Goal: Task Accomplishment & Management: Use online tool/utility

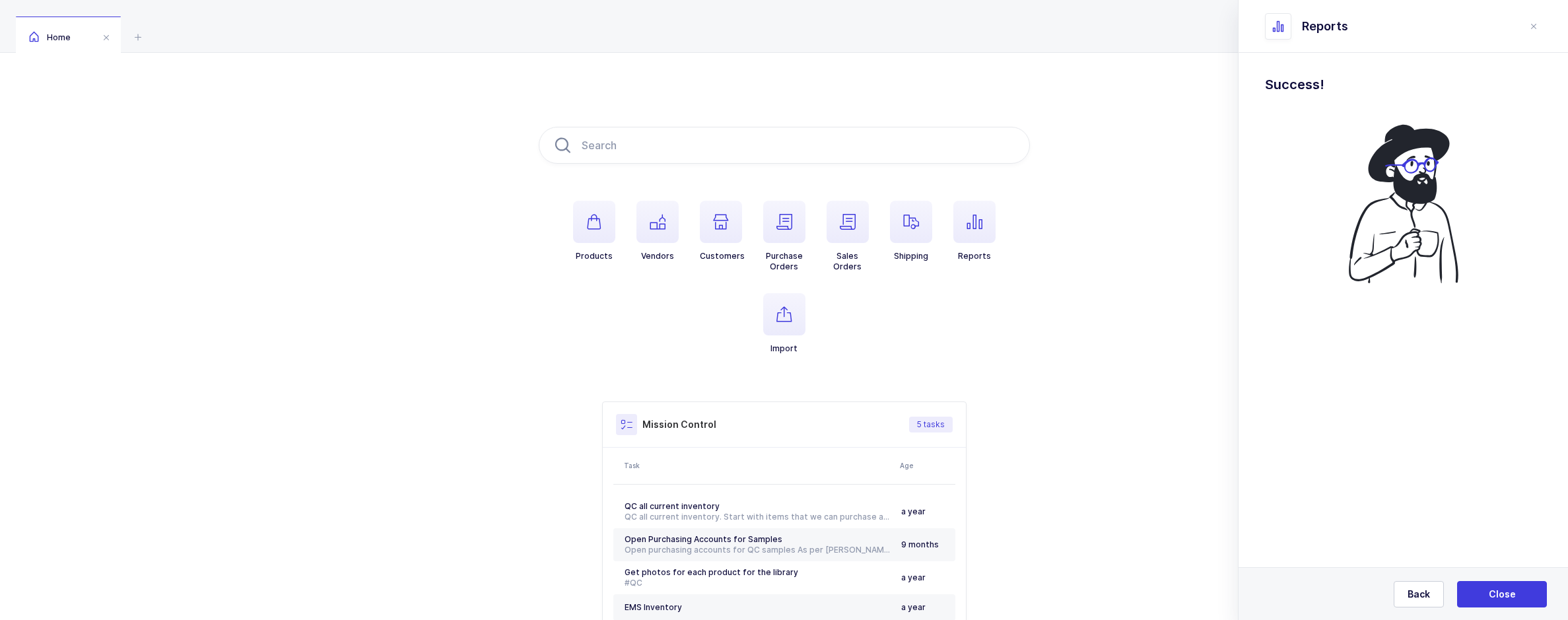
scroll to position [118, 0]
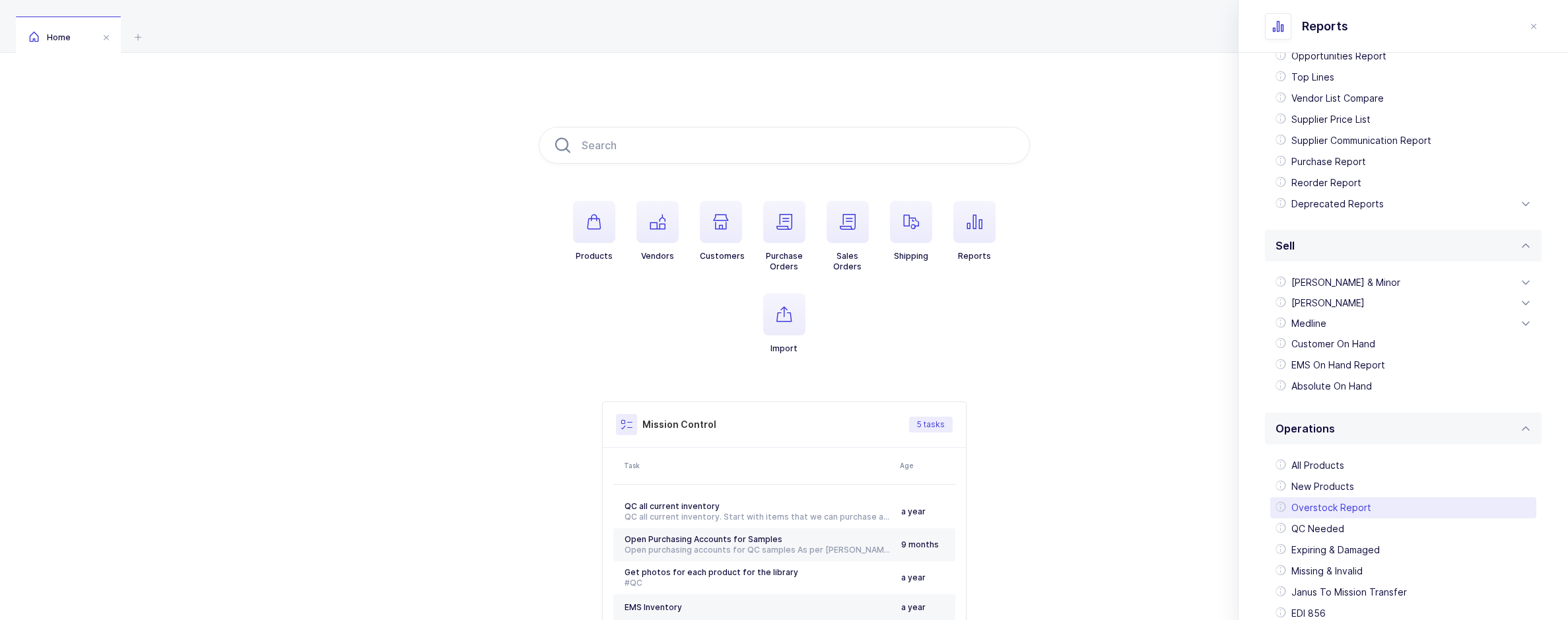
scroll to position [233, 0]
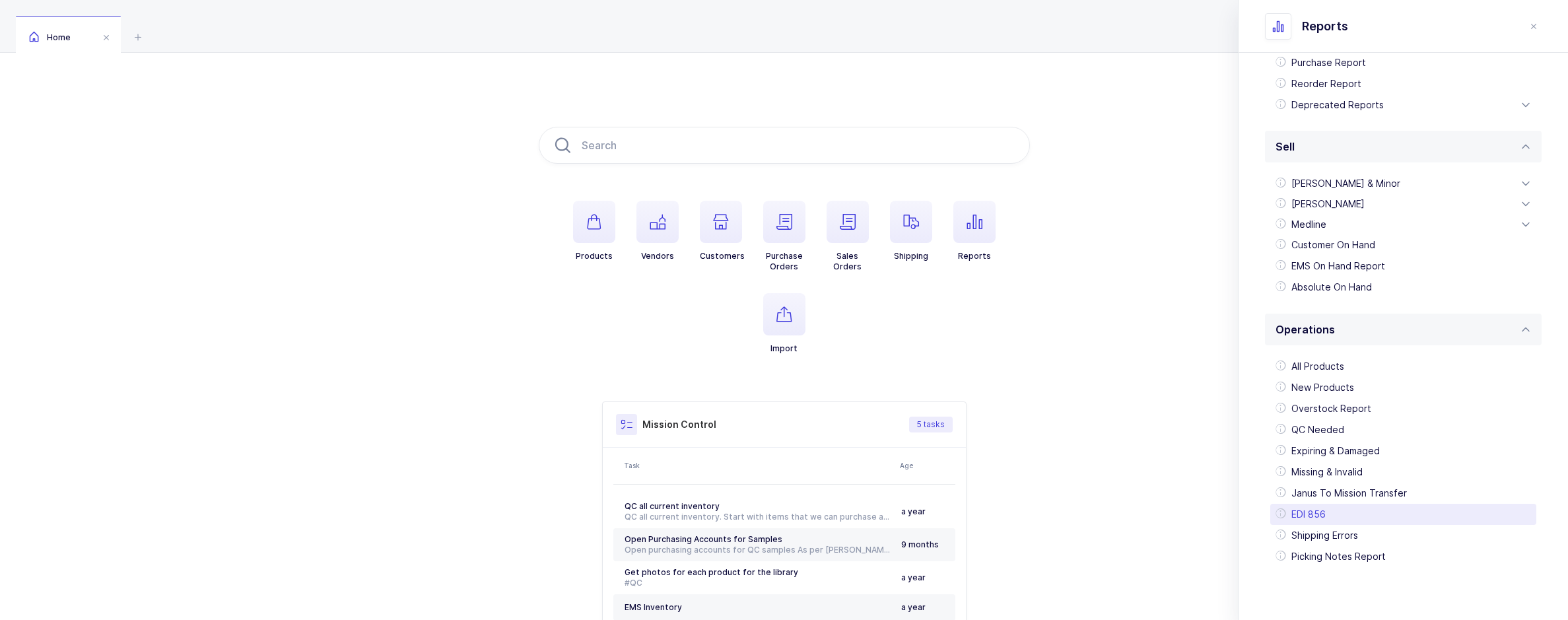
click at [1307, 514] on div "EDI 856" at bounding box center [1402, 514] width 266 height 21
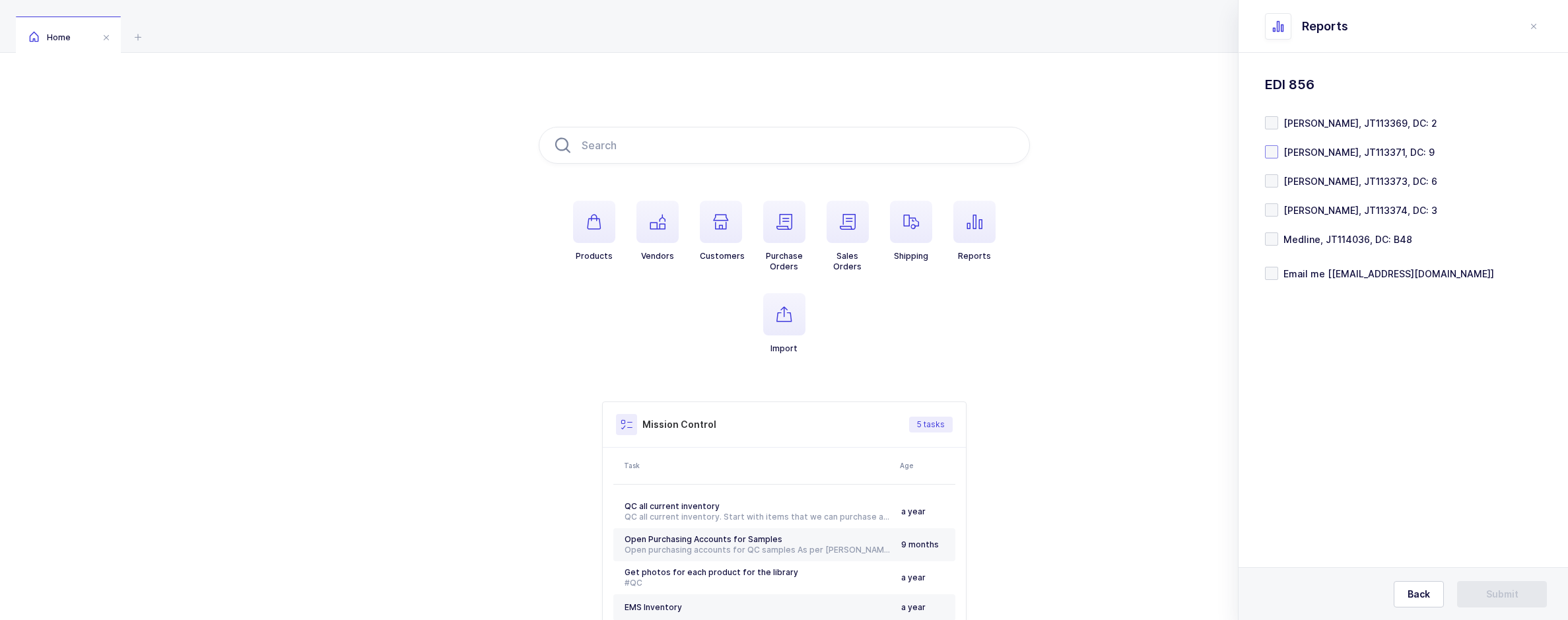
click at [1323, 148] on span "[PERSON_NAME], JT113371, DC: 9" at bounding box center [1356, 152] width 157 height 13
click at [1278, 146] on input "[PERSON_NAME], JT113371, DC: 9" at bounding box center [1278, 146] width 0 height 0
click at [1361, 154] on span "[PERSON_NAME], JT113371, DC: 9" at bounding box center [1356, 152] width 157 height 13
click at [1278, 146] on input "[PERSON_NAME], JT113371, DC: 9" at bounding box center [1278, 146] width 0 height 0
click at [1315, 178] on span "[PERSON_NAME], JT113373, DC: 6" at bounding box center [1357, 182] width 159 height 13
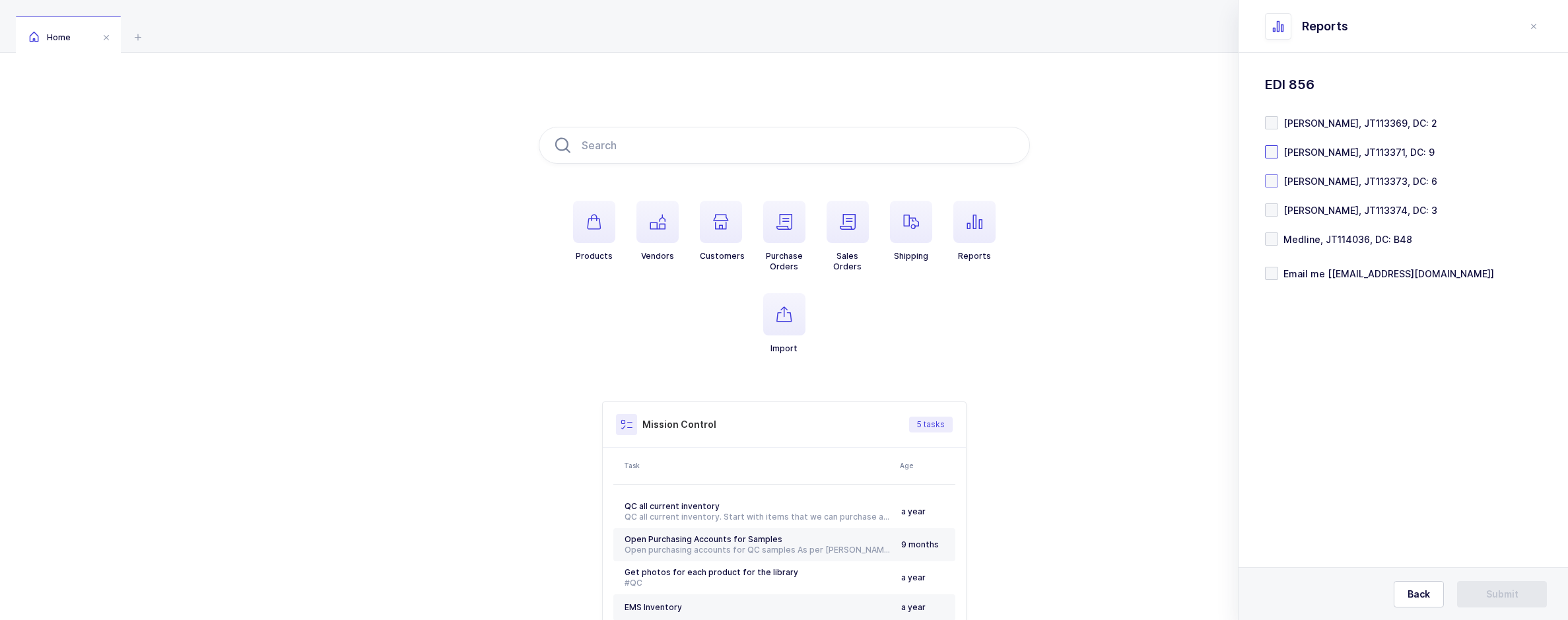
click at [1278, 174] on input "[PERSON_NAME], JT113373, DC: 6" at bounding box center [1278, 174] width 0 height 0
click at [1273, 187] on form "Henry Schein, JT113369, DC: 2 Henry Schein, JT113371, DC: 9 Henry Schein, JT113…" at bounding box center [1403, 198] width 277 height 164
click at [1278, 180] on span at bounding box center [1271, 181] width 14 height 14
click at [1278, 174] on input "[PERSON_NAME], JT113373, DC: 6" at bounding box center [1278, 174] width 0 height 0
click at [1269, 154] on span at bounding box center [1271, 152] width 14 height 14
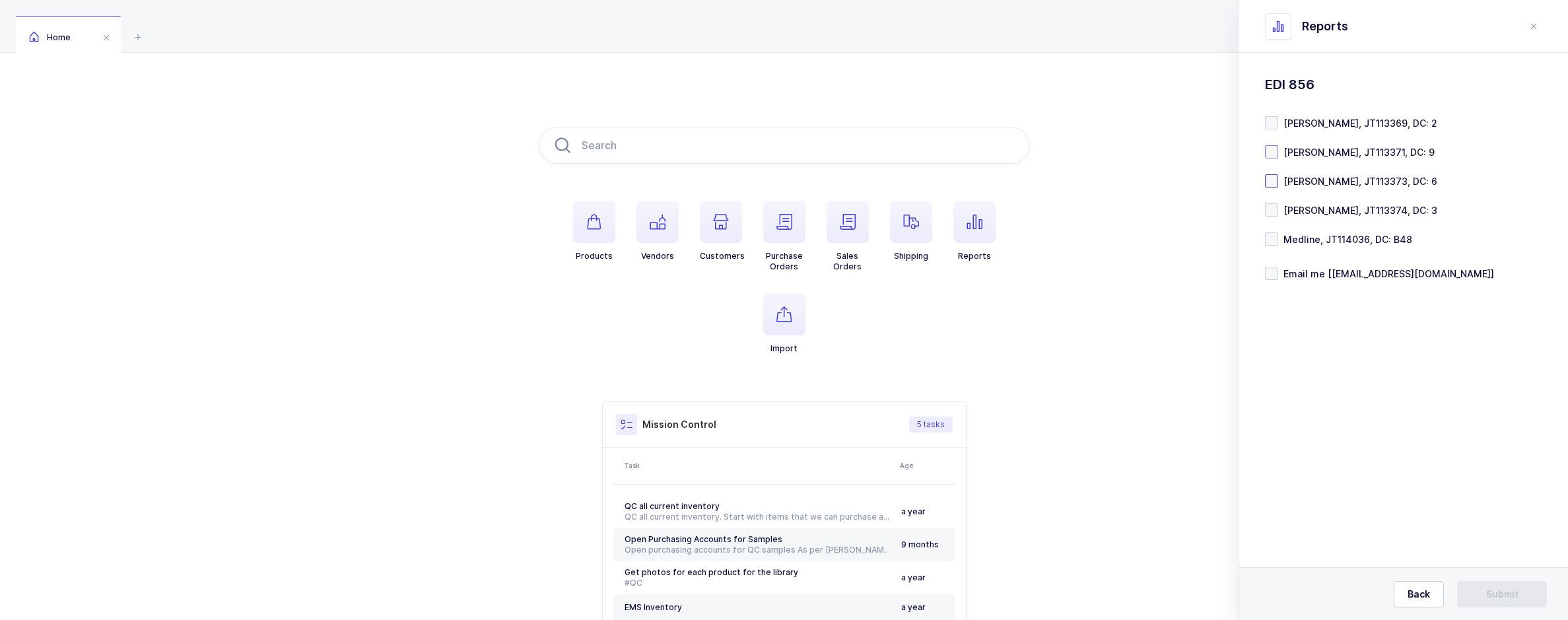
click at [1278, 146] on input "[PERSON_NAME], JT113371, DC: 9" at bounding box center [1278, 146] width 0 height 0
click at [1480, 596] on button "Submit" at bounding box center [1502, 594] width 90 height 26
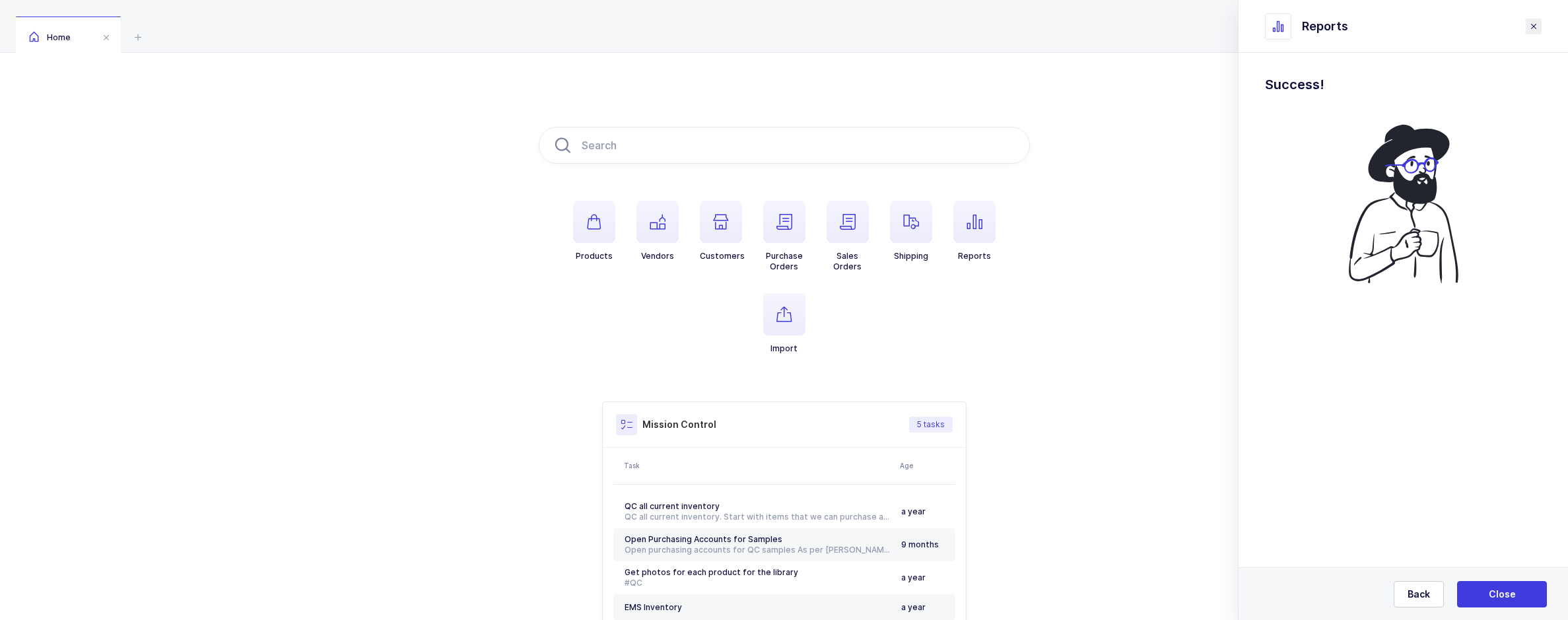
click at [1534, 30] on icon "close drawer" at bounding box center [1533, 26] width 10 height 10
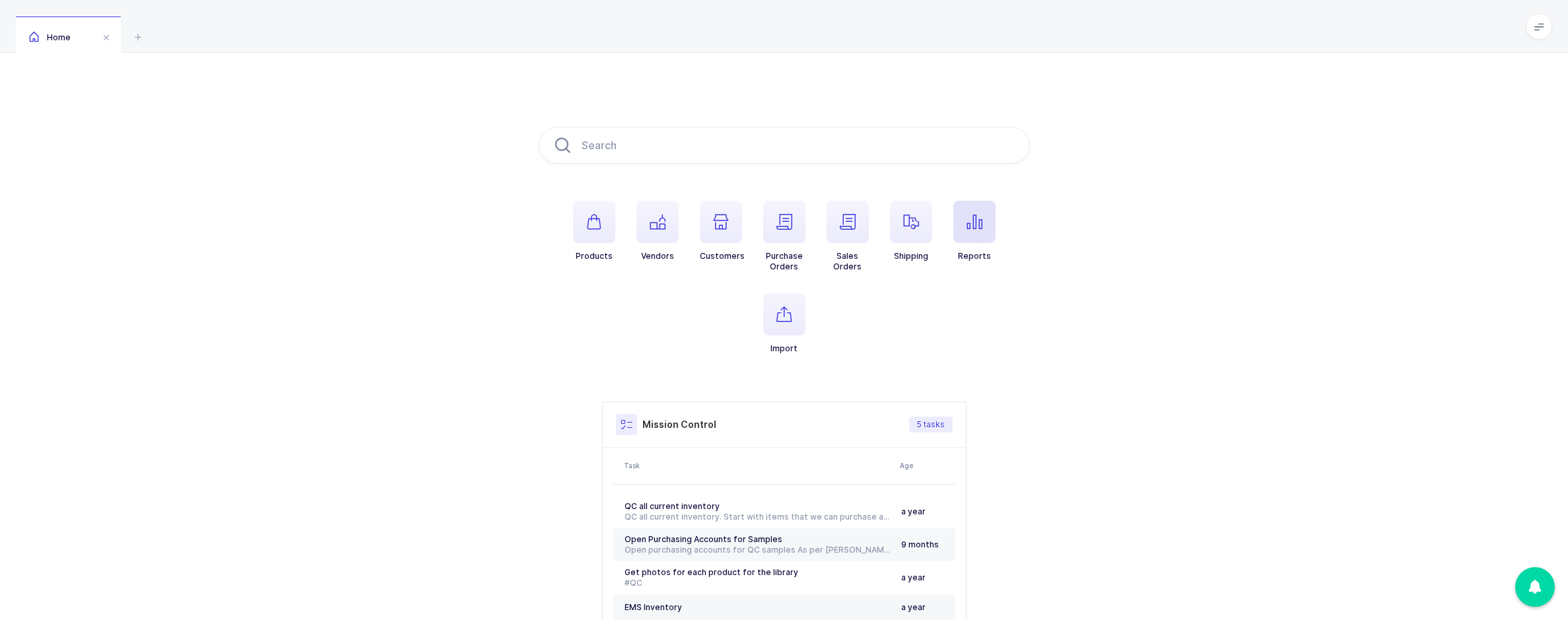
click at [967, 222] on icon "button" at bounding box center [975, 222] width 16 height 16
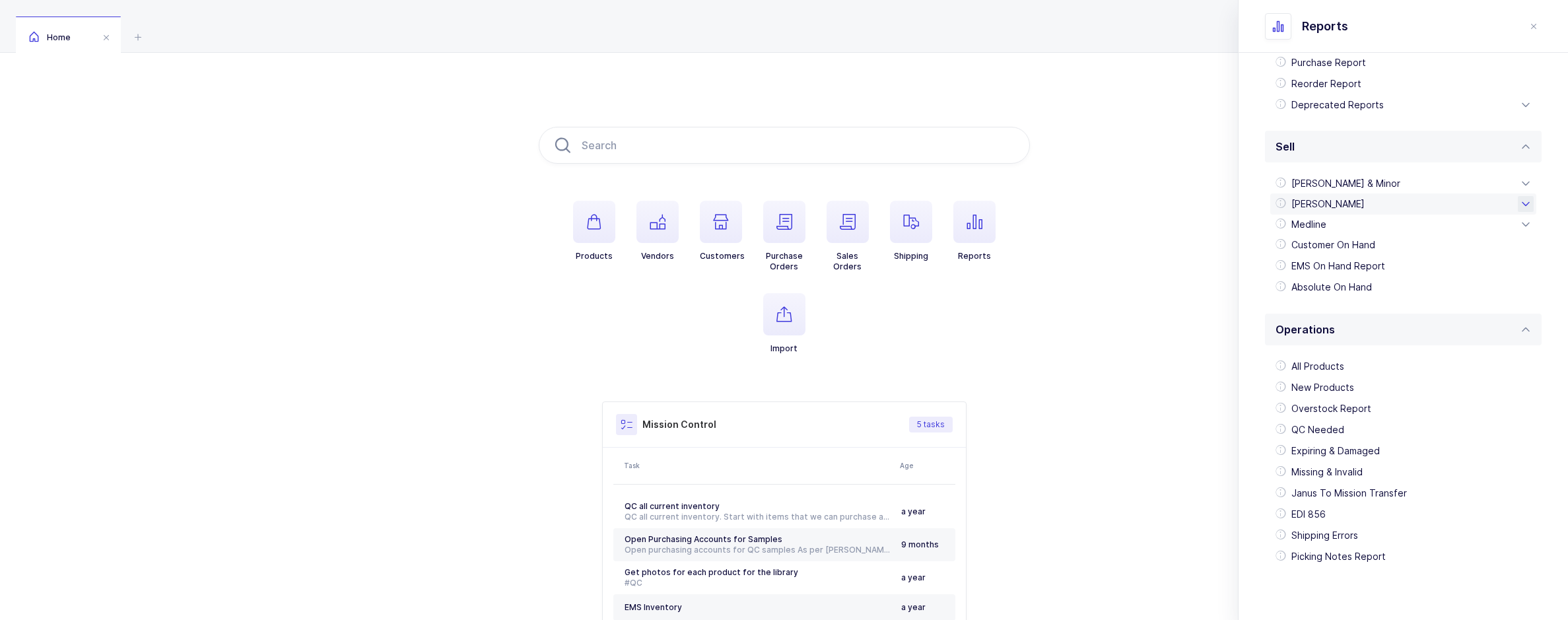
click at [1325, 206] on div "[PERSON_NAME]" at bounding box center [1402, 204] width 266 height 21
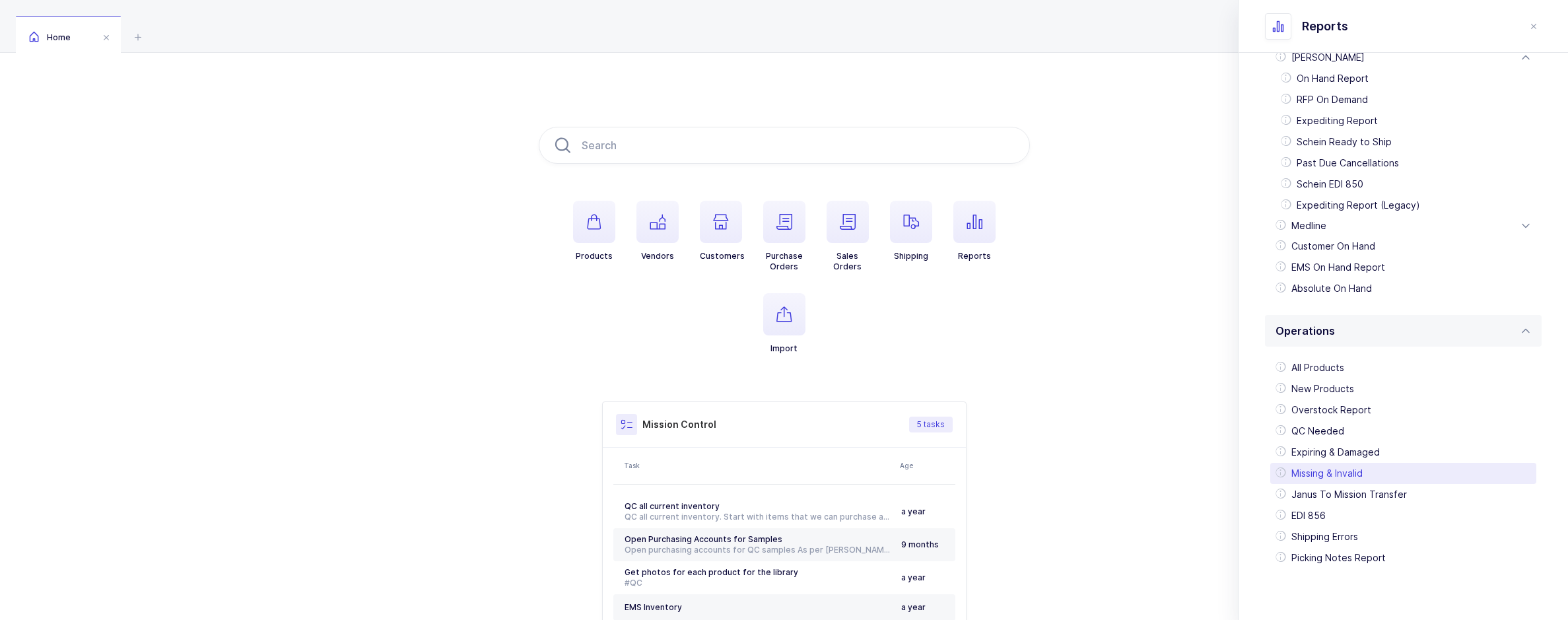
scroll to position [381, 0]
click at [1331, 505] on div "EDI 856" at bounding box center [1402, 514] width 266 height 21
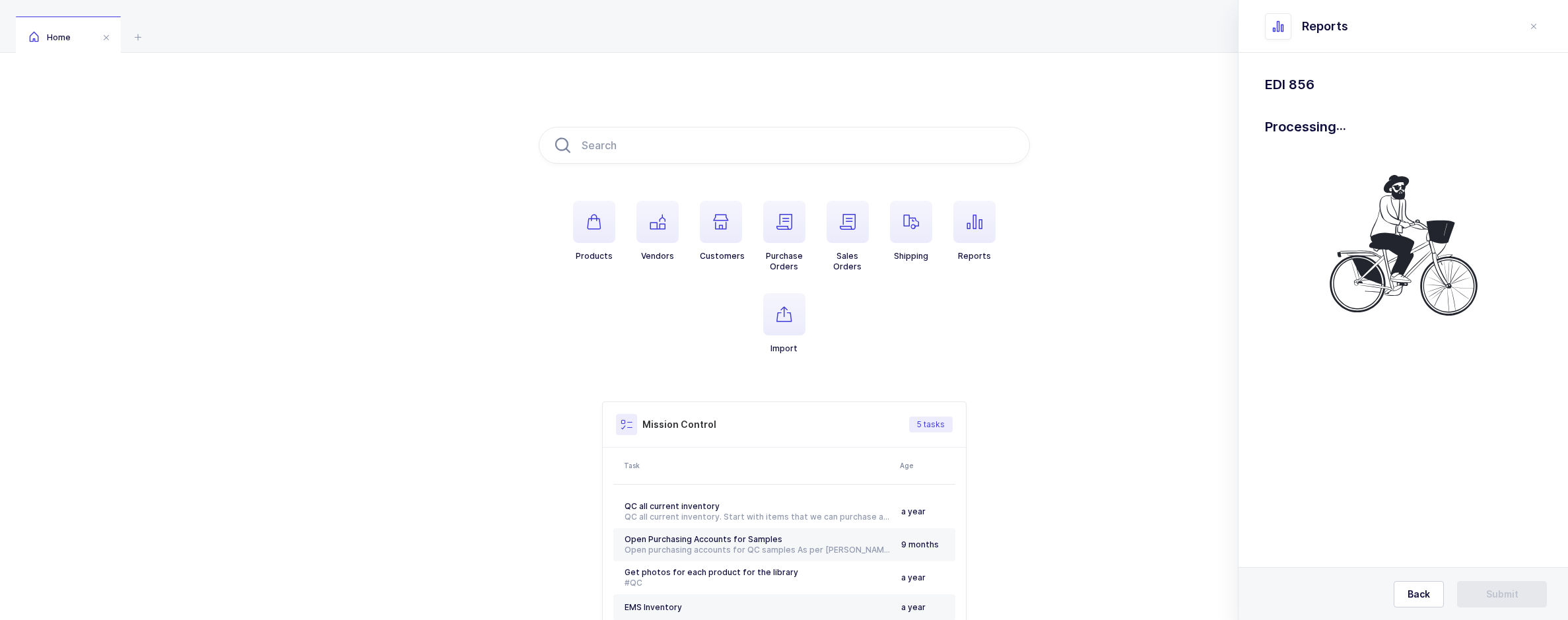
scroll to position [0, 0]
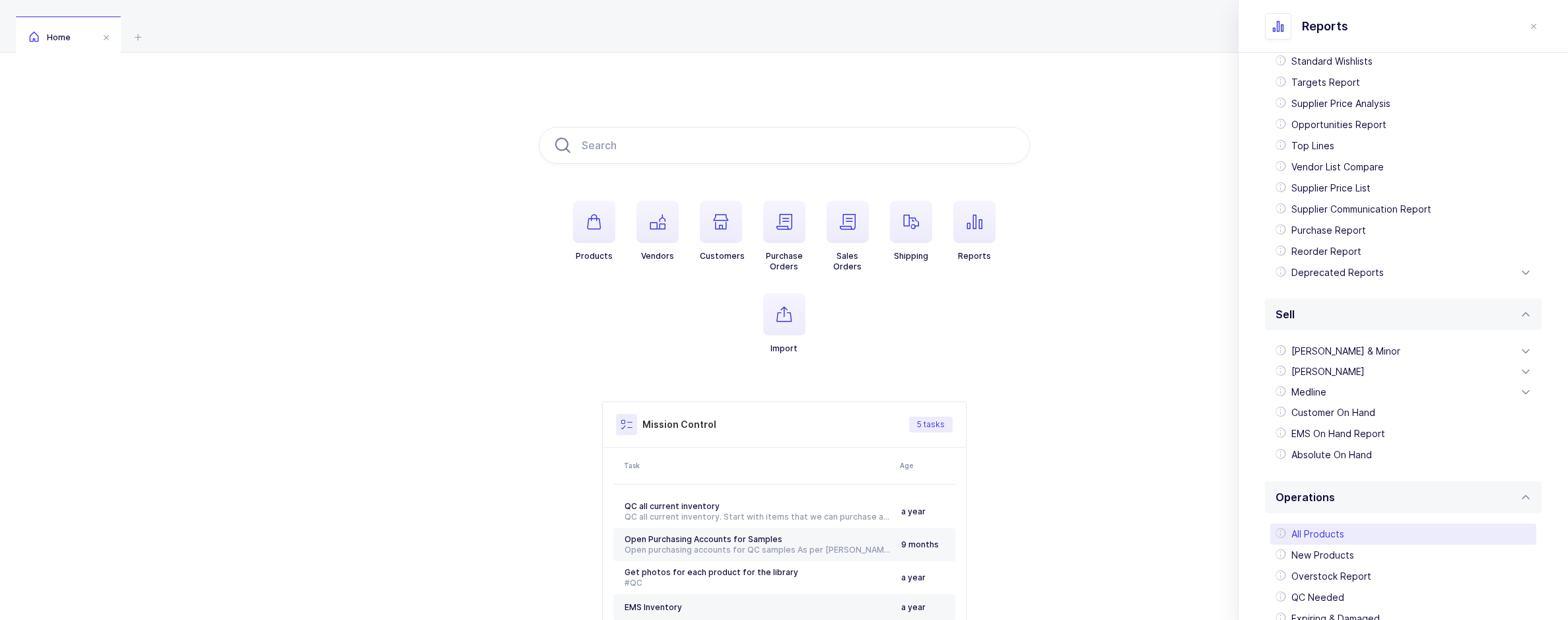
scroll to position [233, 0]
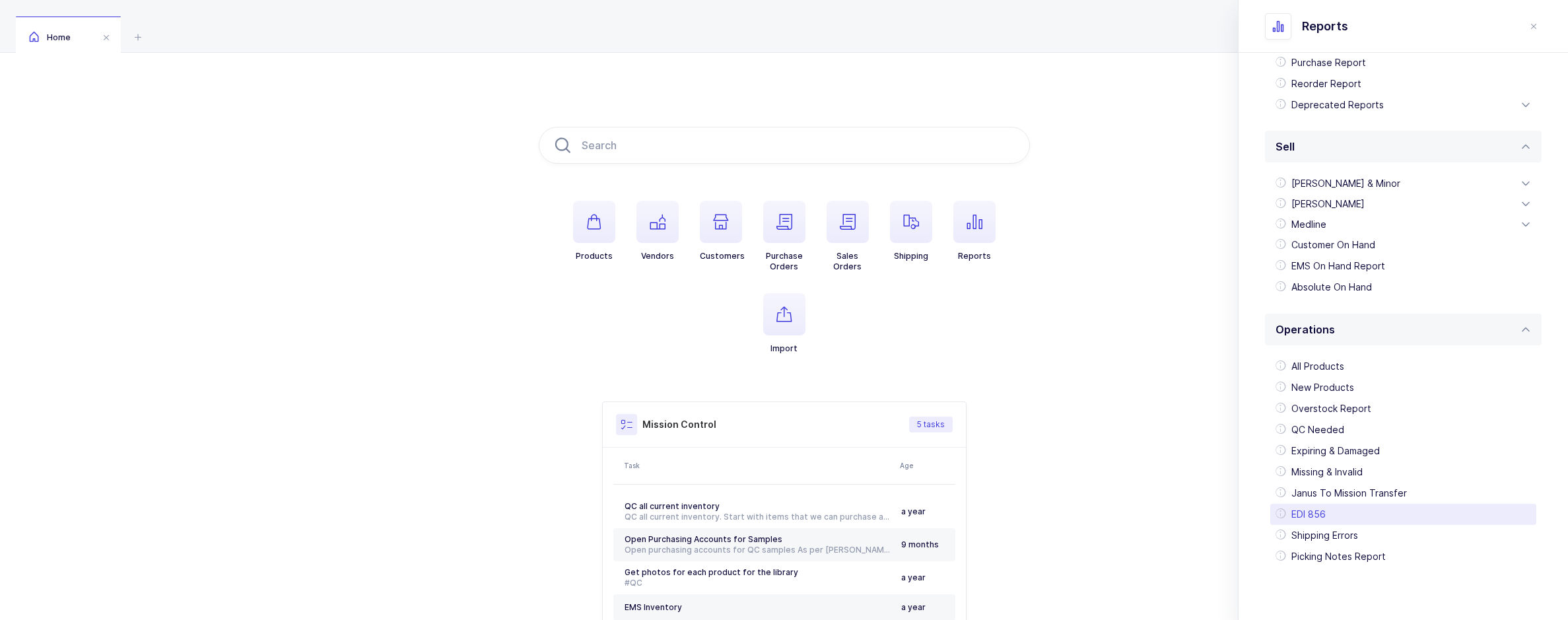
click at [1329, 511] on div "EDI 856" at bounding box center [1402, 514] width 266 height 21
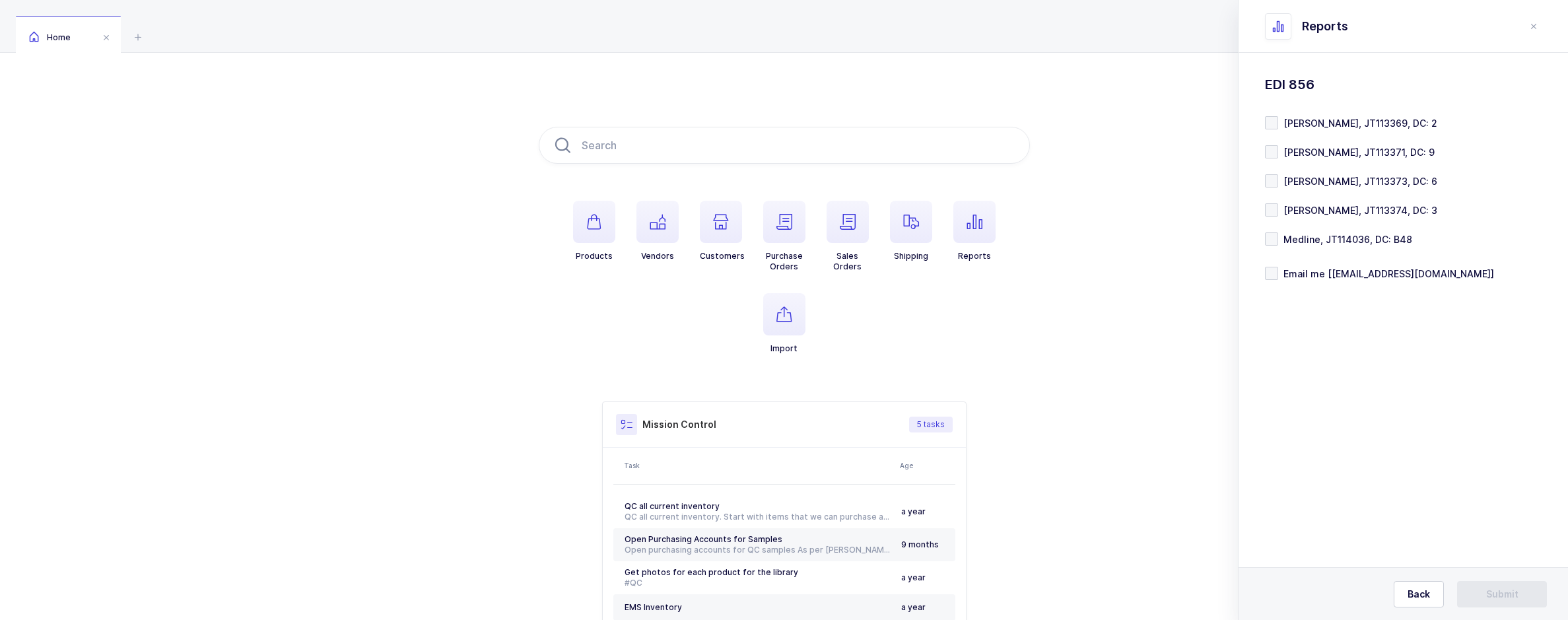
scroll to position [0, 0]
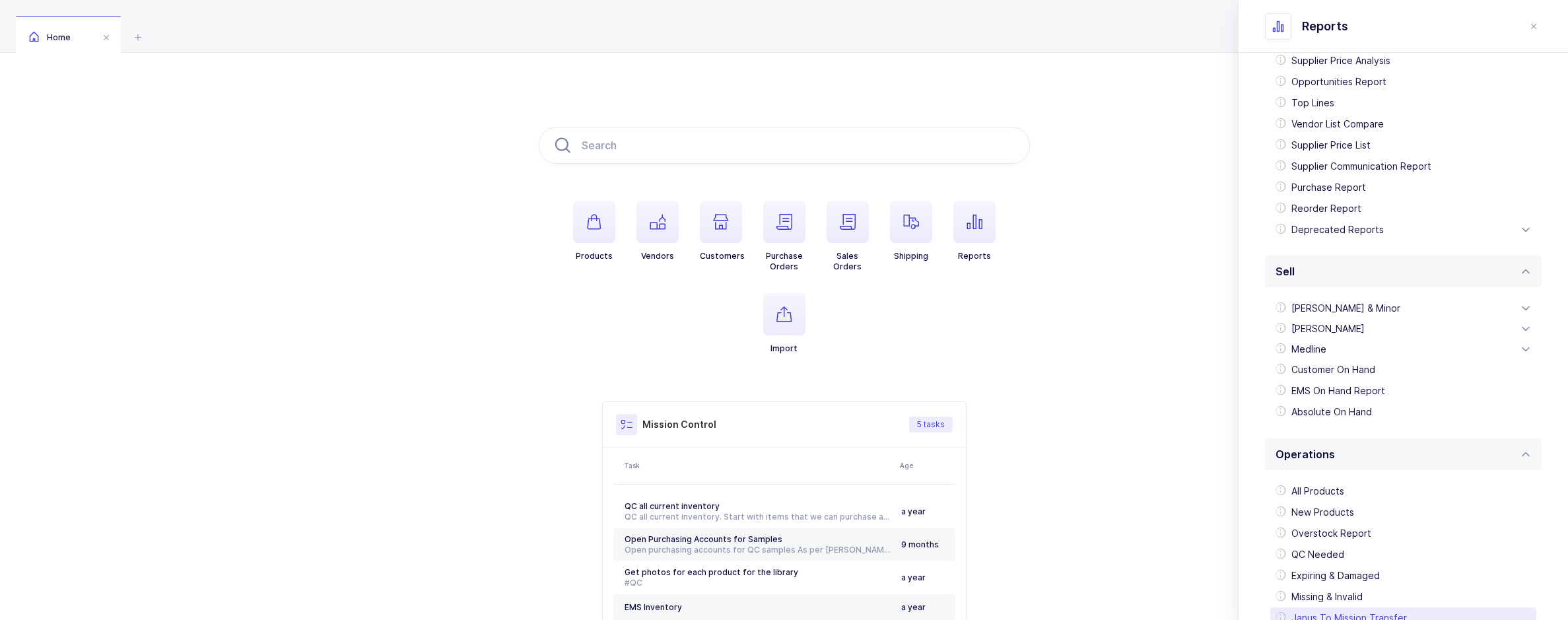
scroll to position [233, 0]
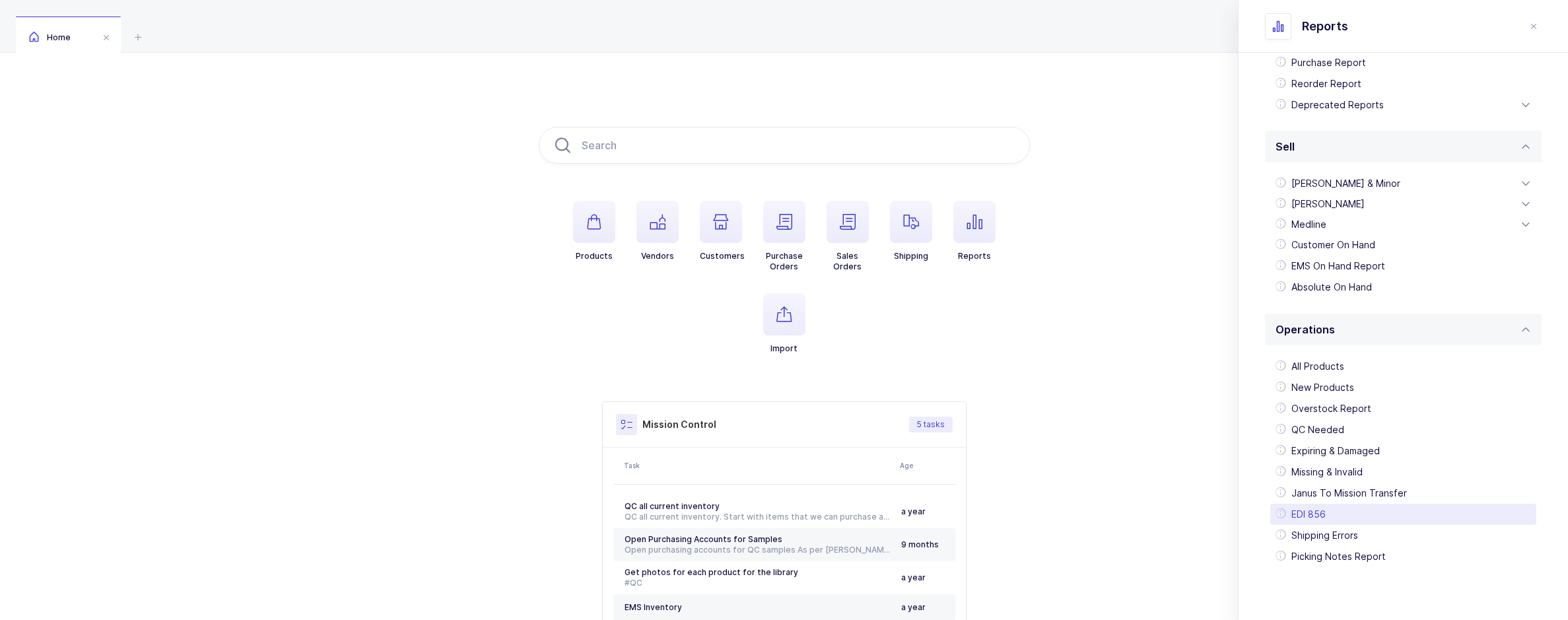
click at [1338, 516] on div "EDI 856" at bounding box center [1402, 514] width 266 height 21
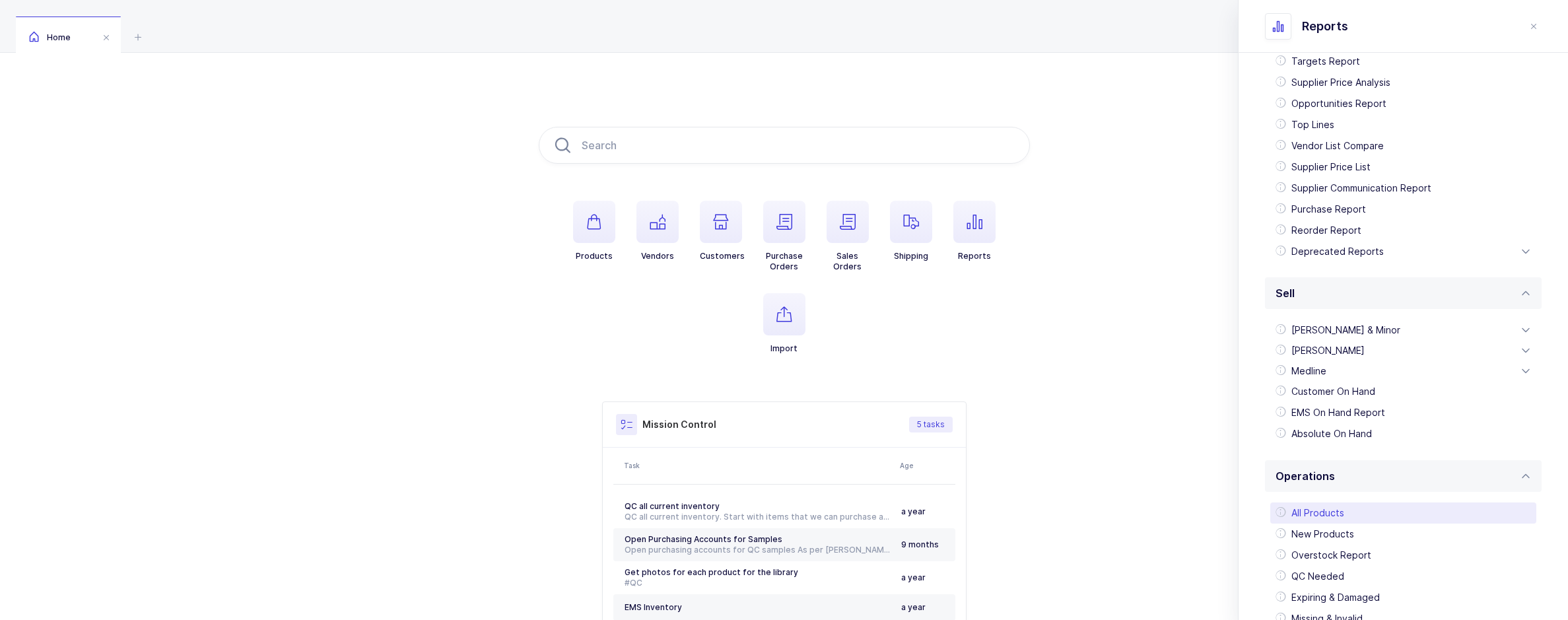
scroll to position [233, 0]
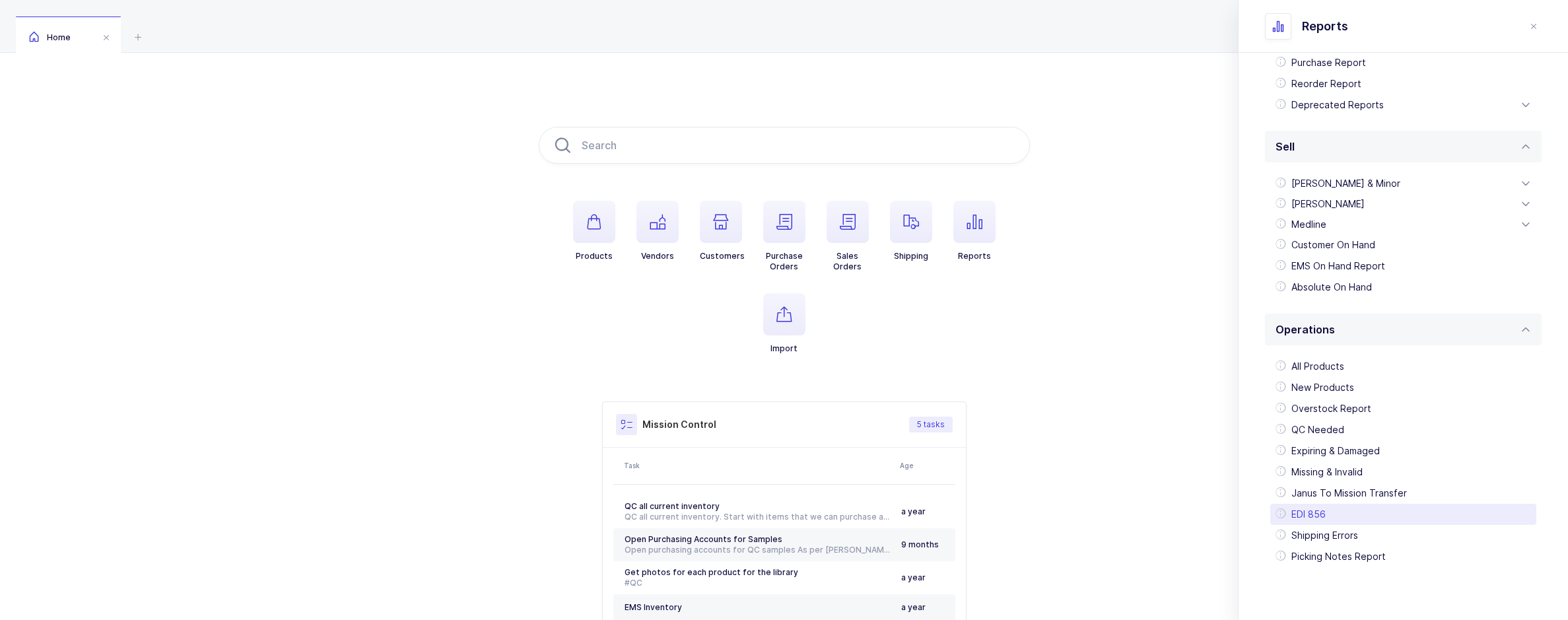
click at [1331, 506] on div "EDI 856" at bounding box center [1402, 514] width 266 height 21
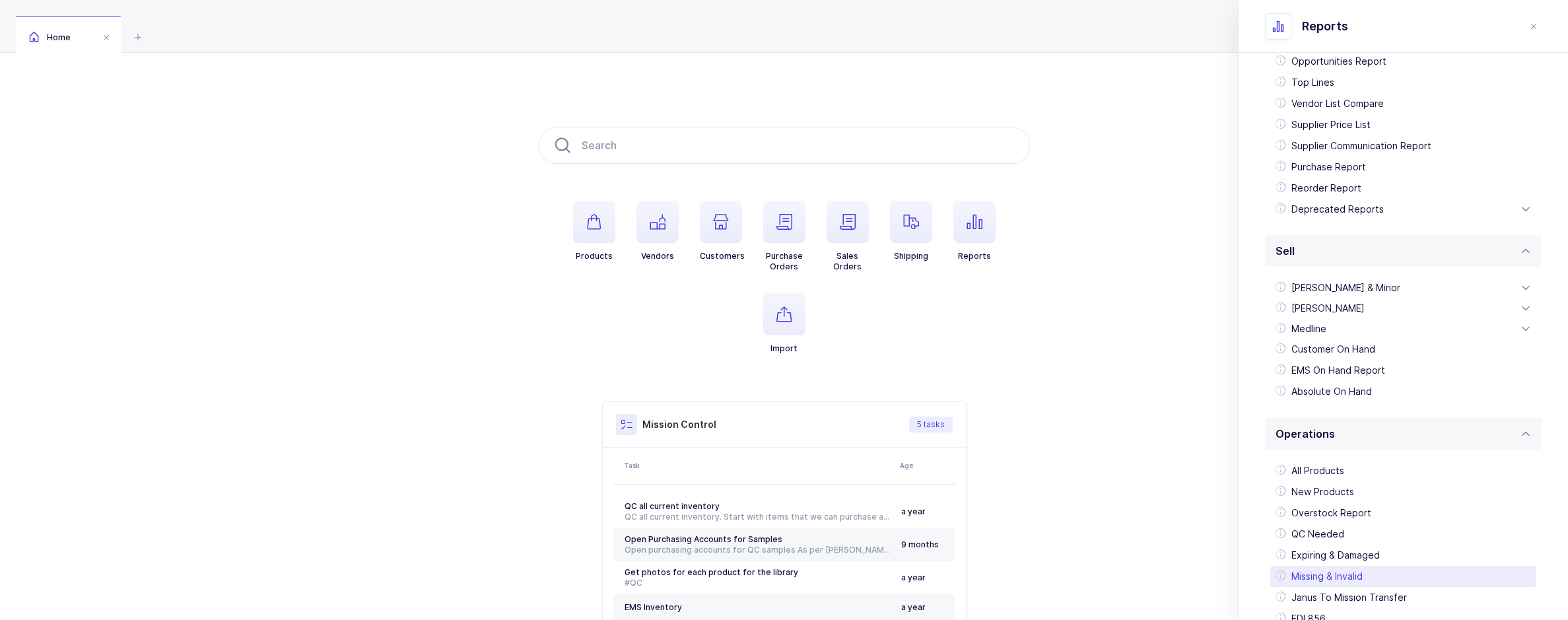
scroll to position [233, 0]
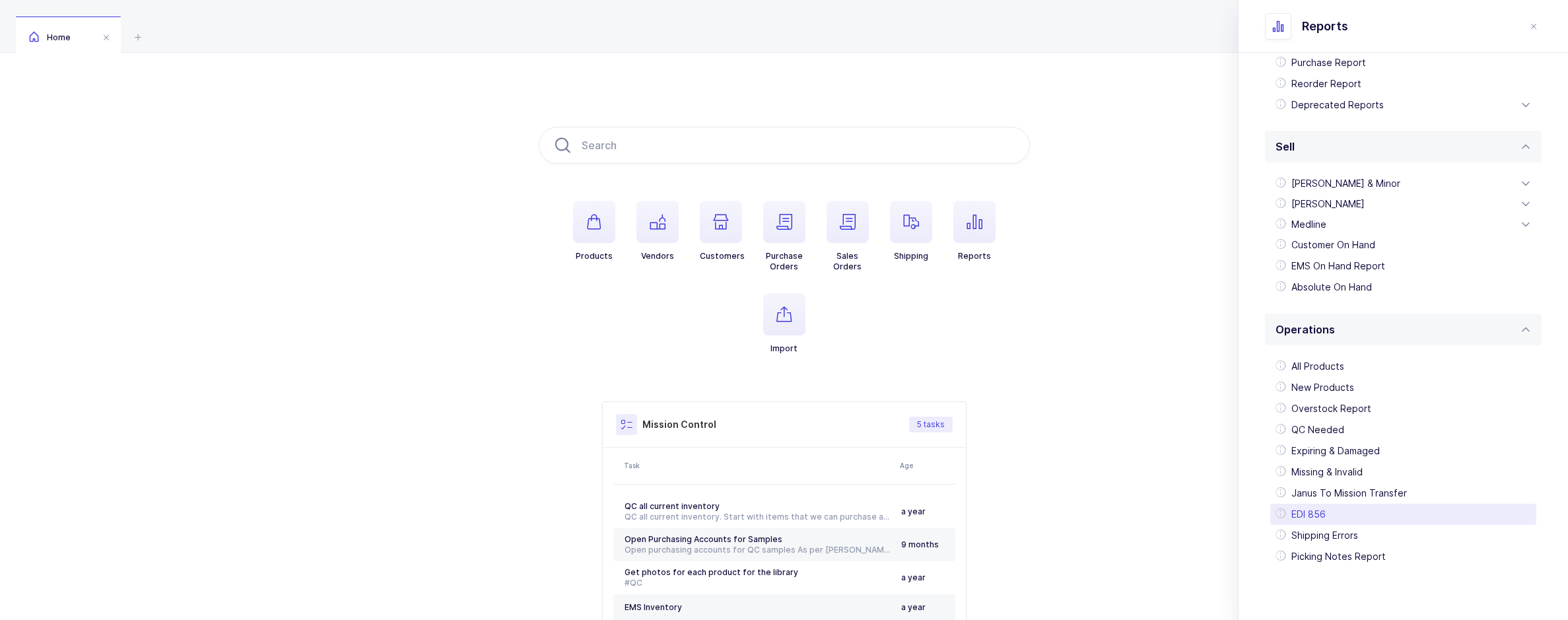
click at [1314, 506] on div "EDI 856" at bounding box center [1402, 514] width 266 height 21
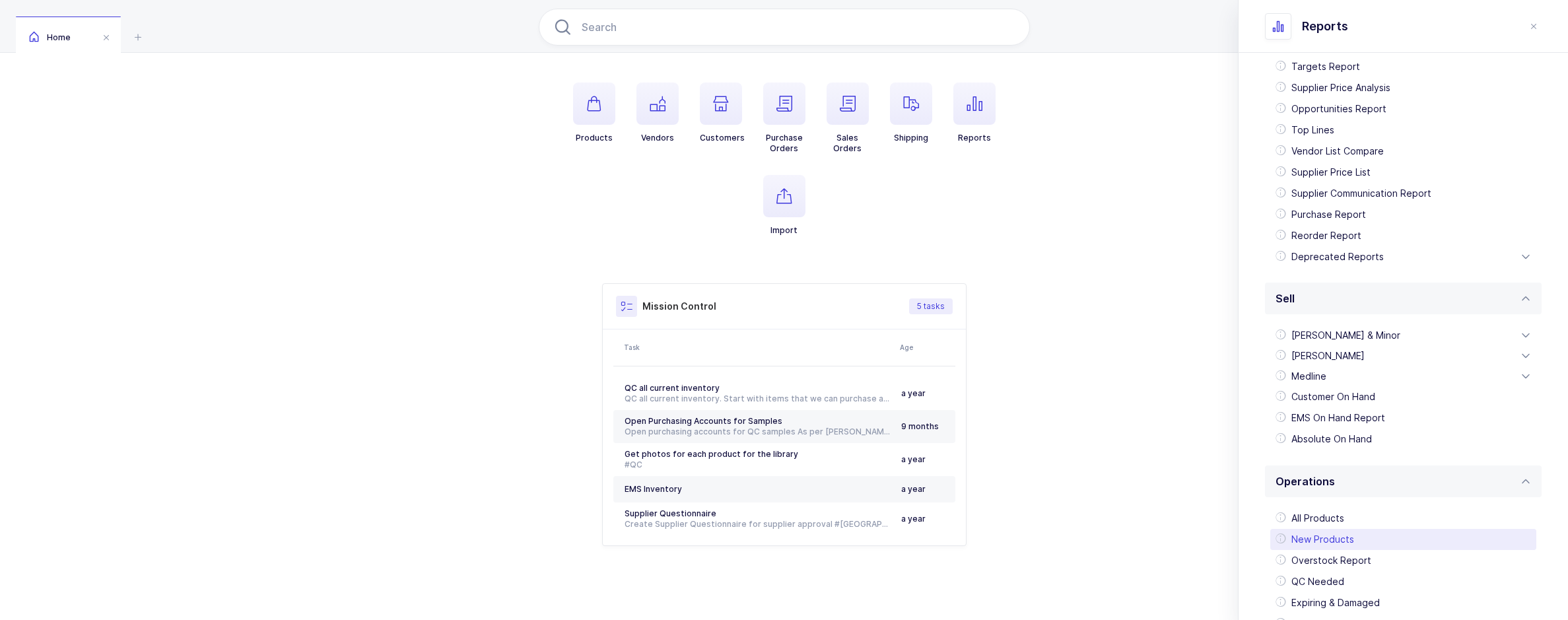
scroll to position [233, 0]
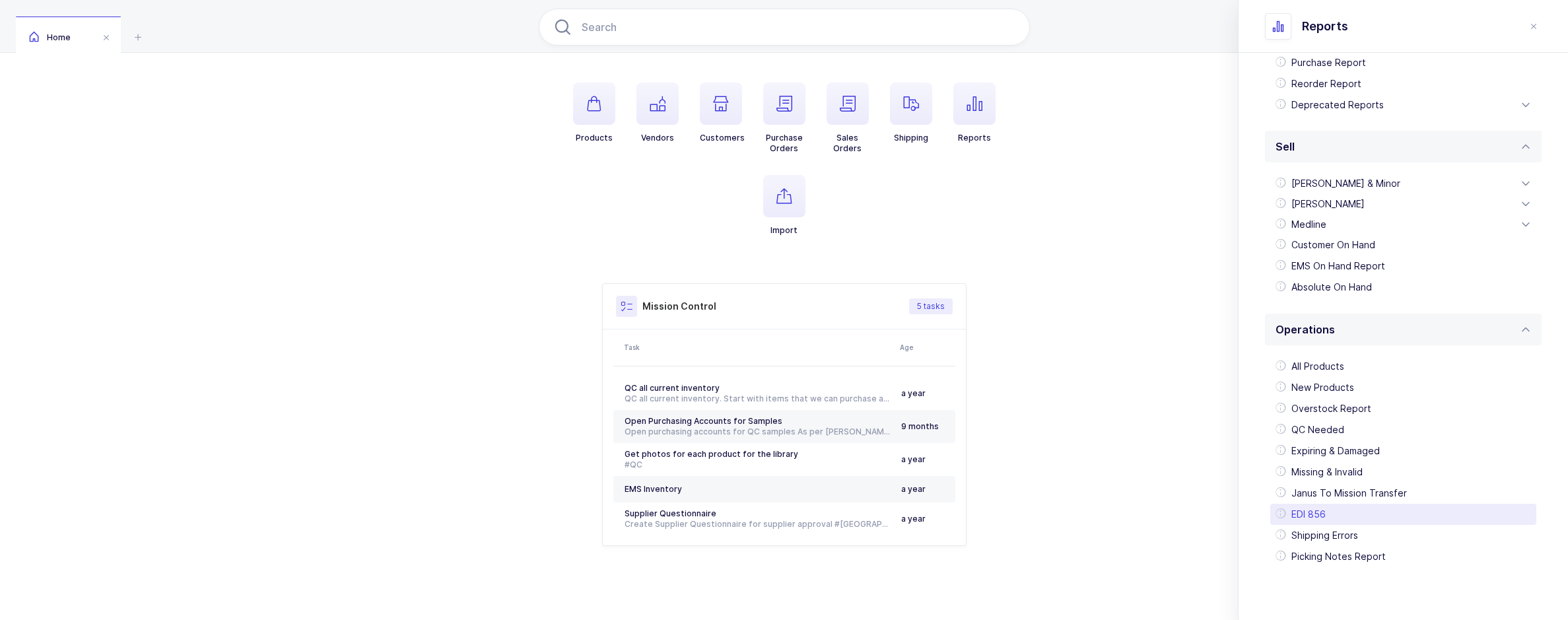
click at [1312, 521] on div "EDI 856" at bounding box center [1402, 514] width 266 height 21
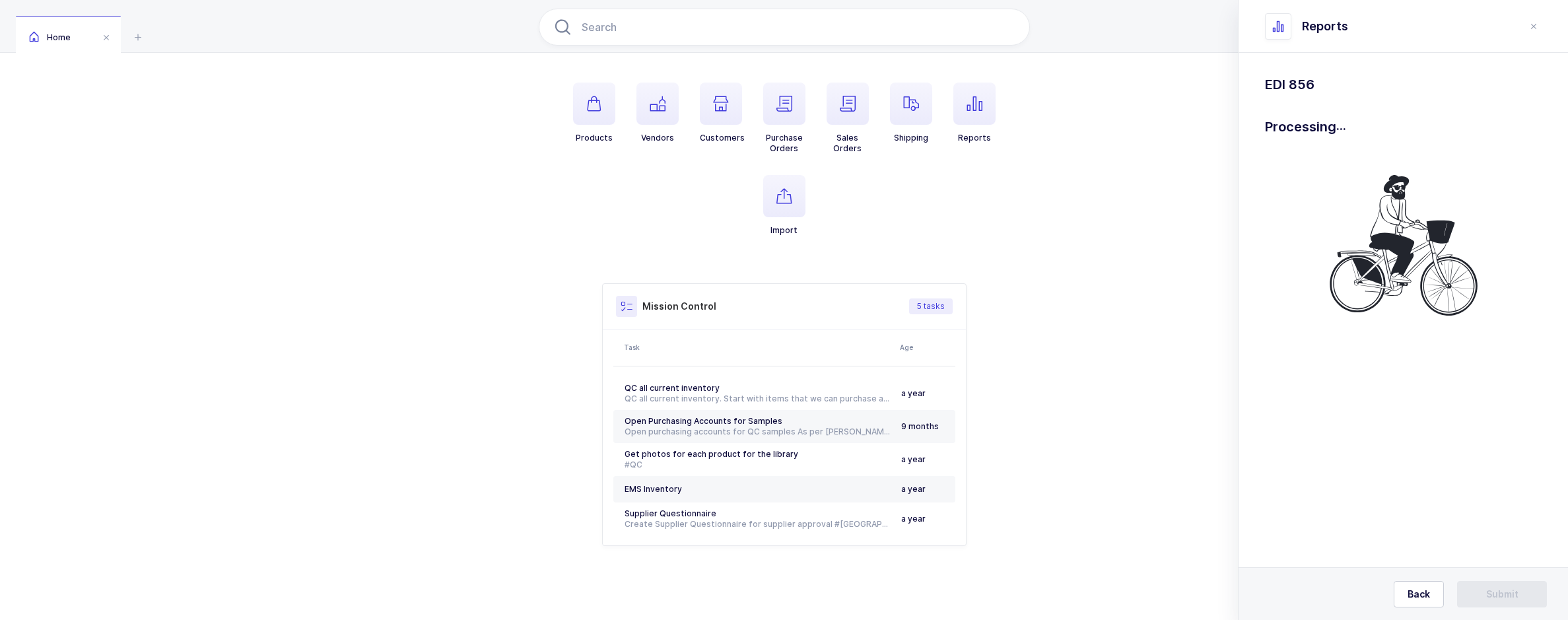
scroll to position [0, 0]
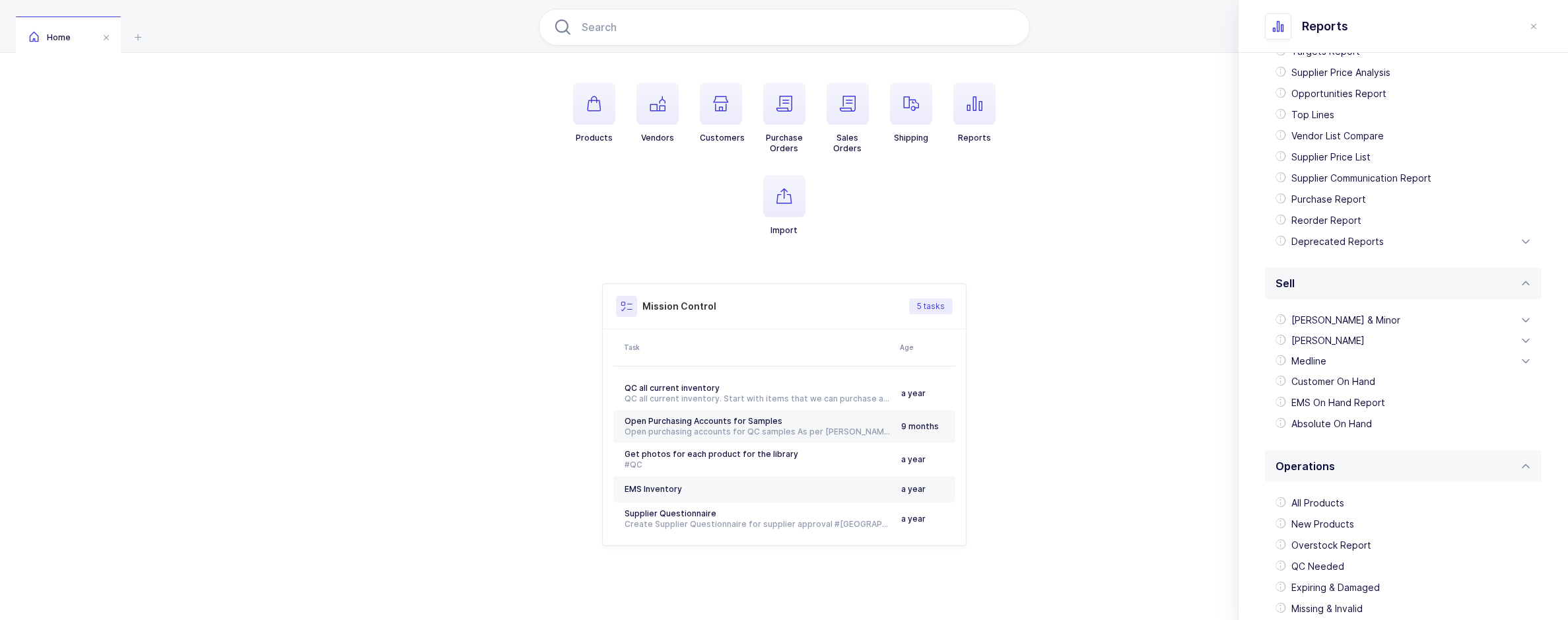
scroll to position [233, 0]
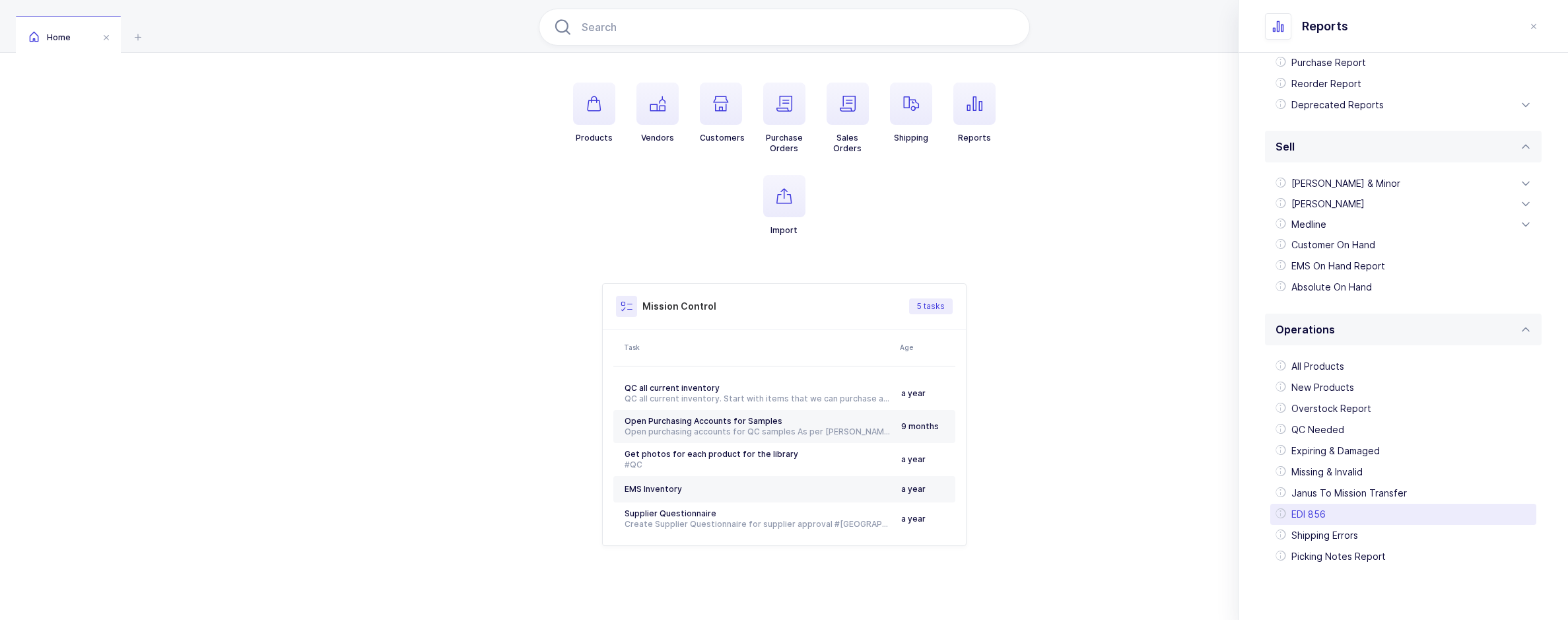
click at [1286, 504] on div "EDI 856" at bounding box center [1402, 514] width 266 height 21
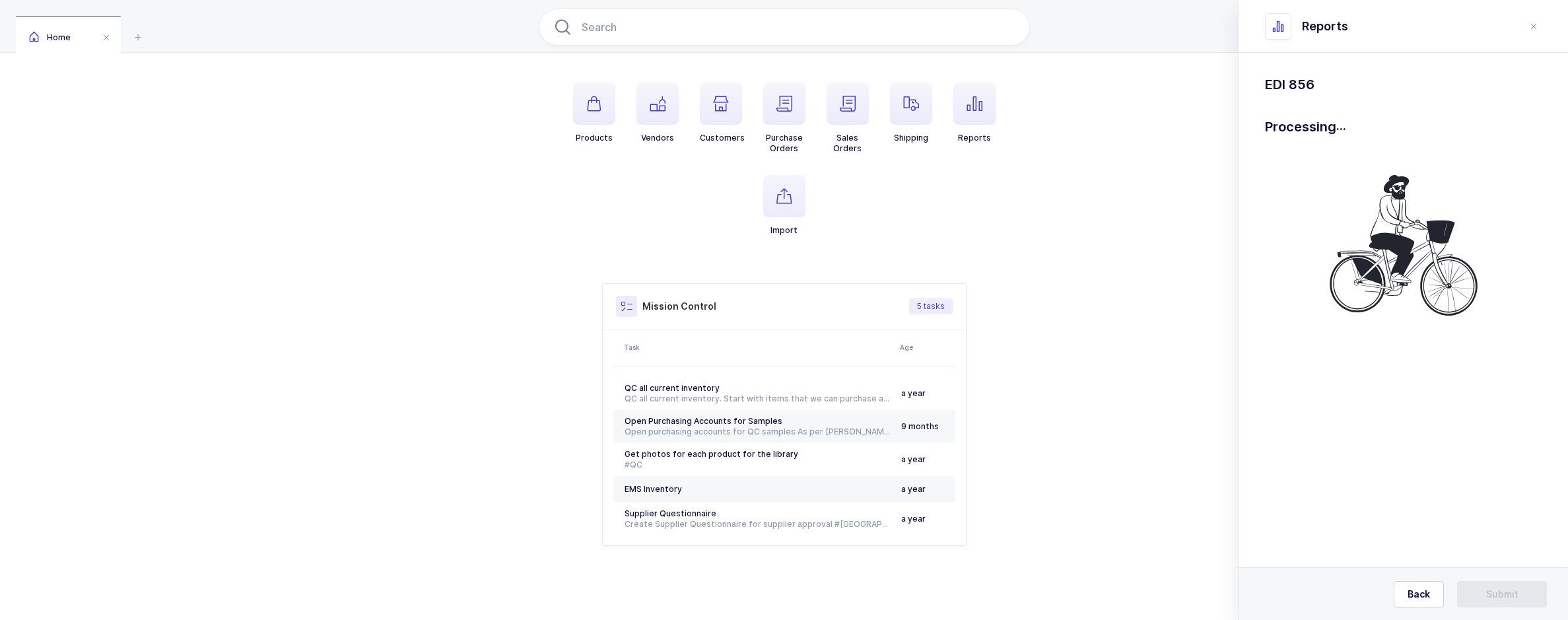
scroll to position [0, 0]
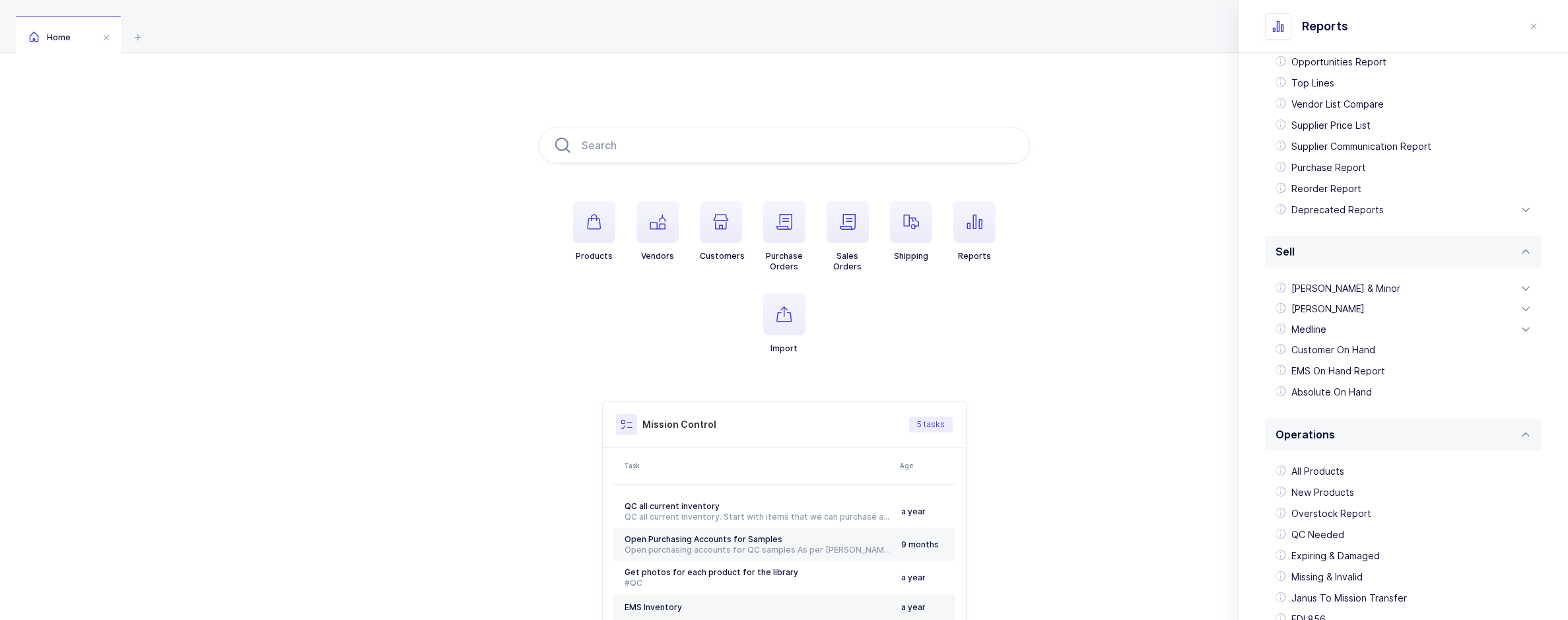
scroll to position [233, 0]
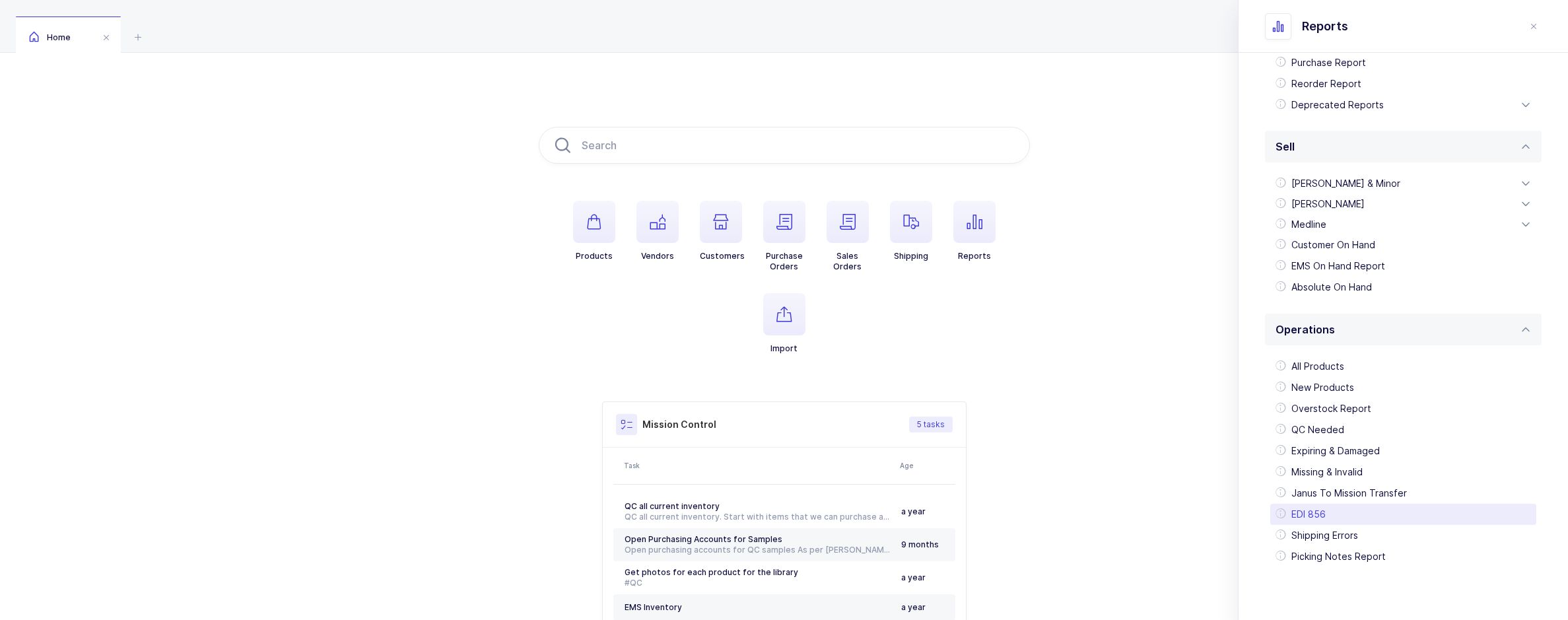
click at [1335, 518] on div "EDI 856" at bounding box center [1402, 514] width 266 height 21
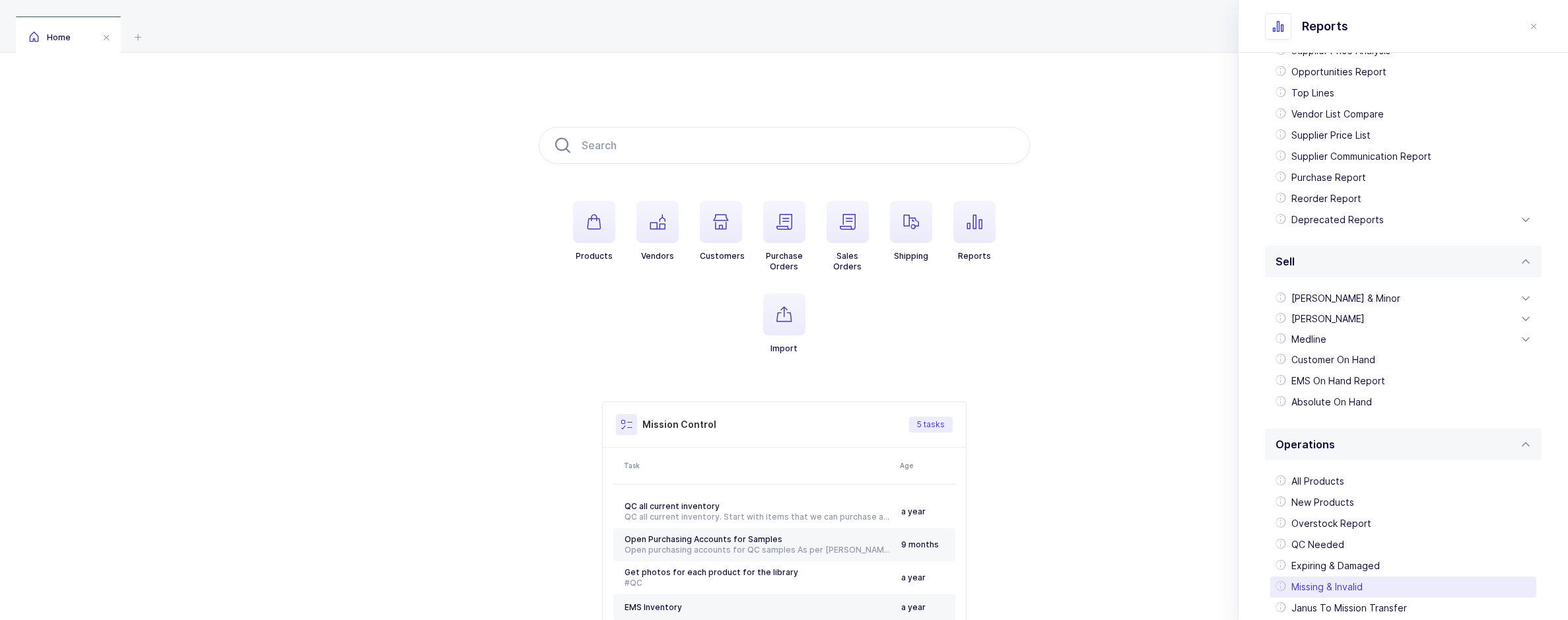
scroll to position [233, 0]
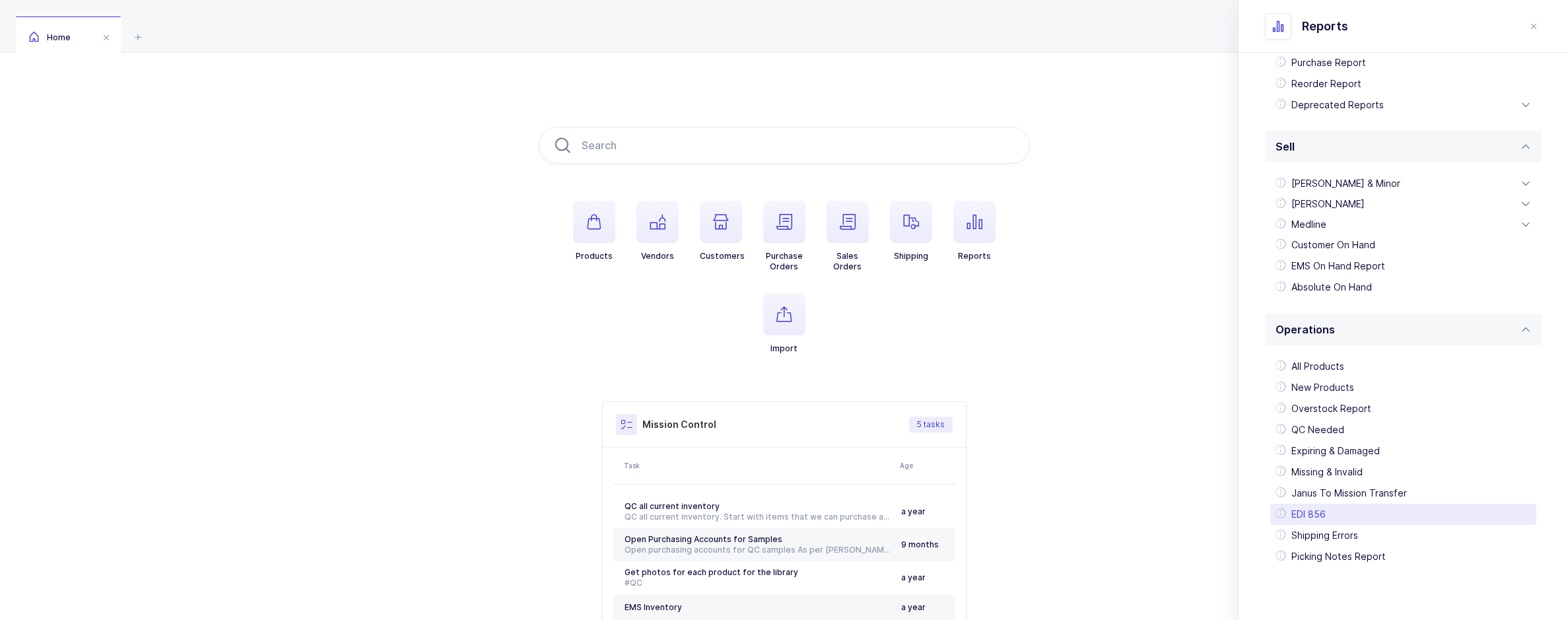
click at [1319, 512] on div "EDI 856" at bounding box center [1402, 514] width 266 height 21
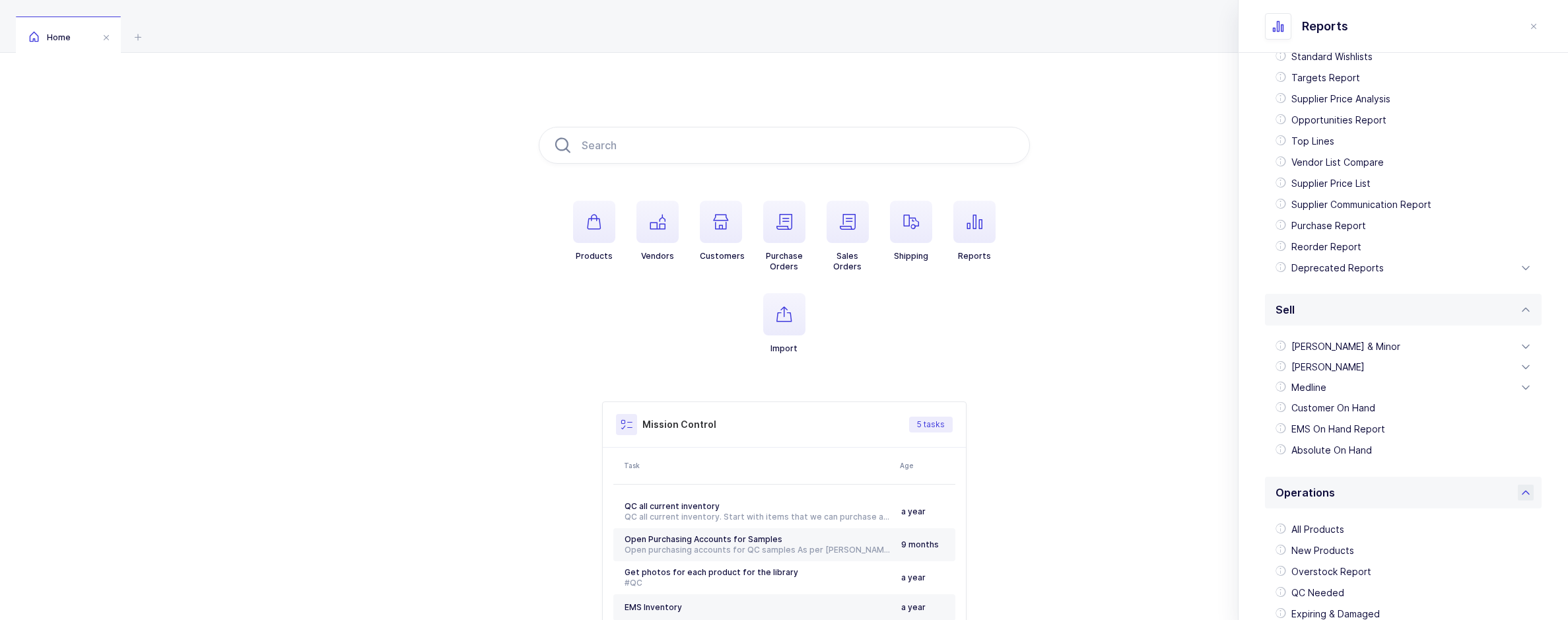
scroll to position [233, 0]
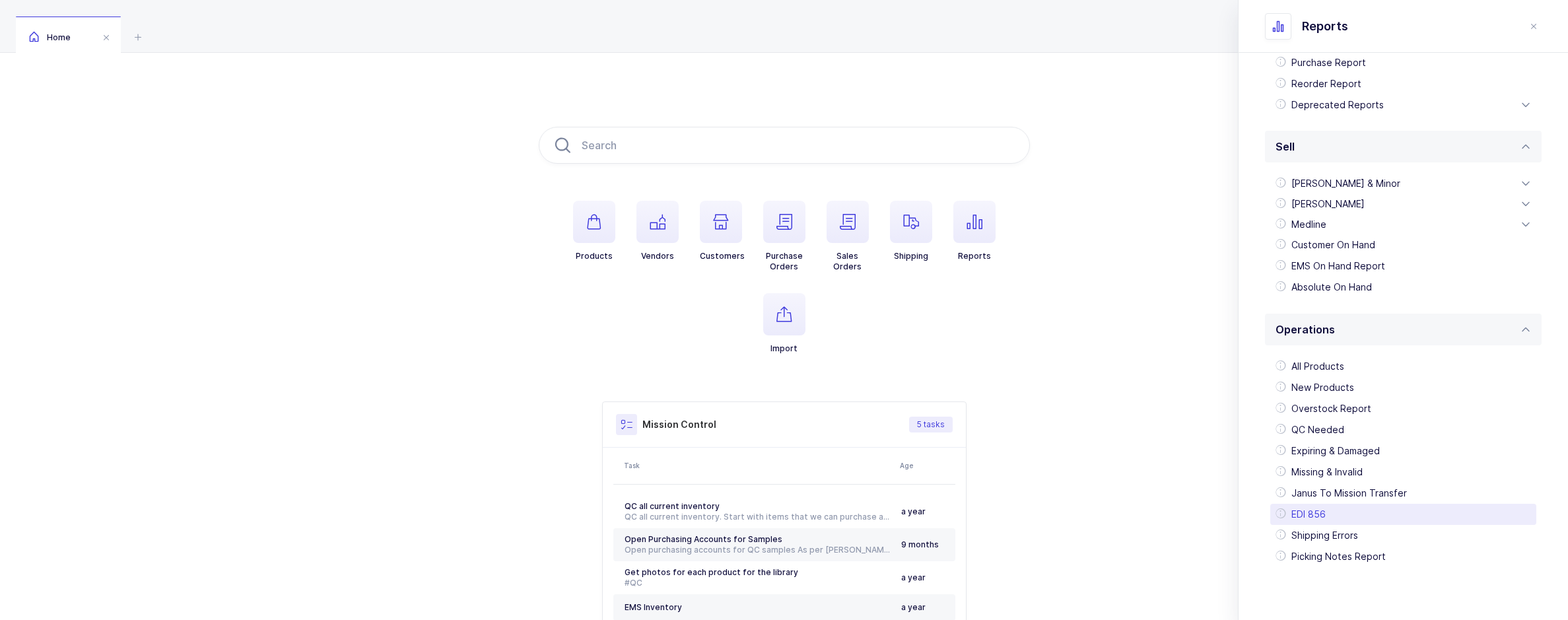
click at [1358, 510] on div "EDI 856" at bounding box center [1402, 514] width 266 height 21
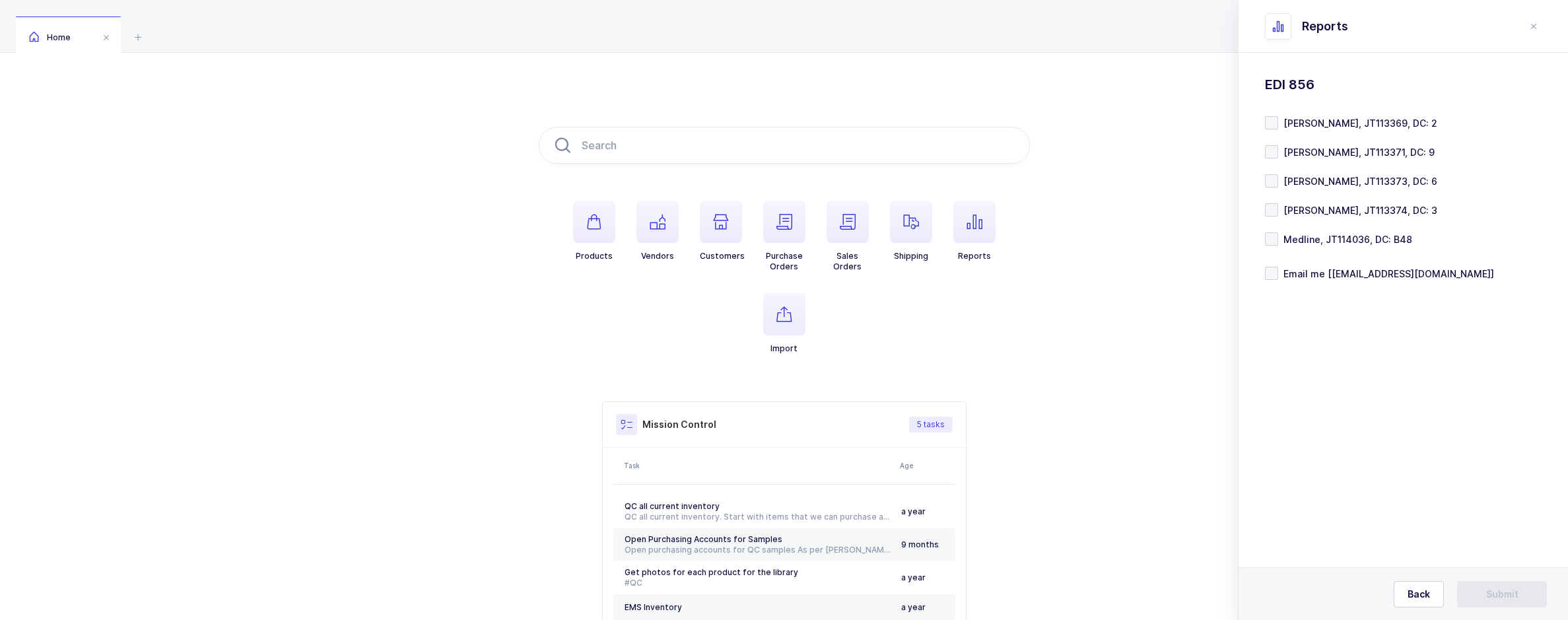
scroll to position [0, 0]
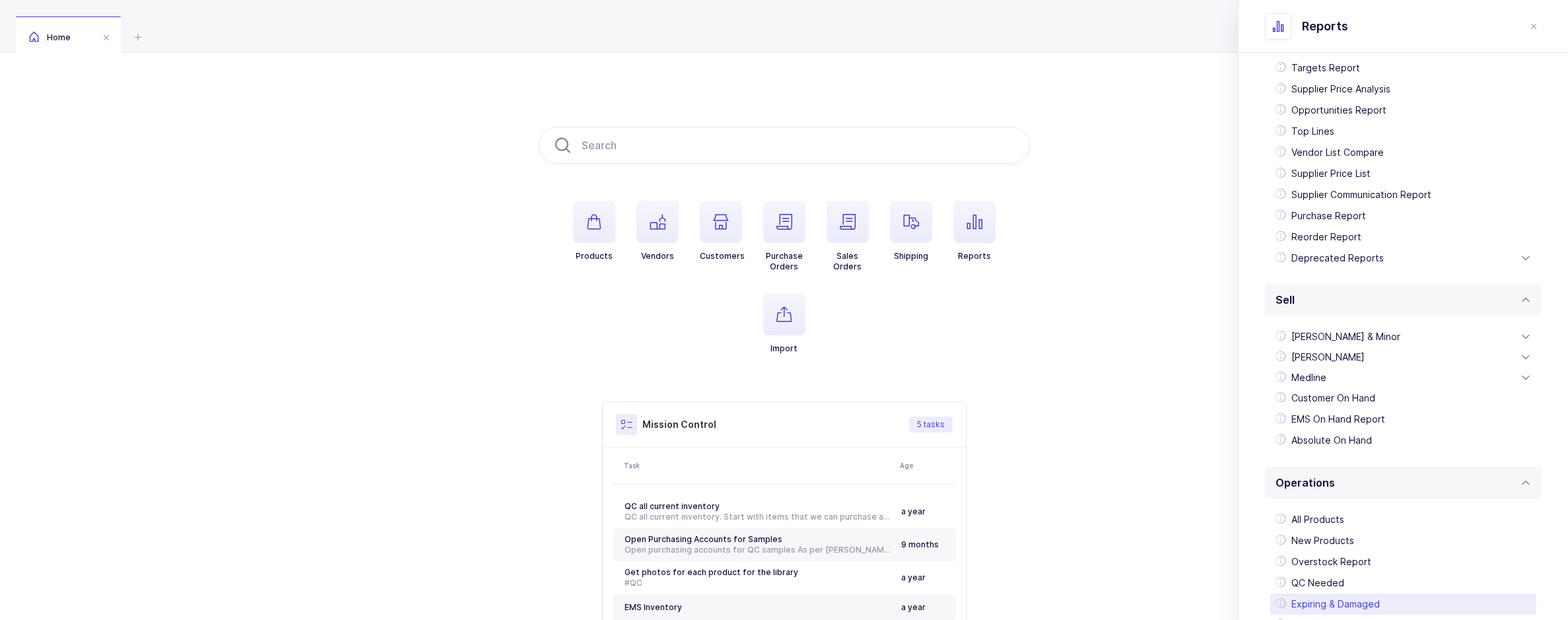
scroll to position [233, 0]
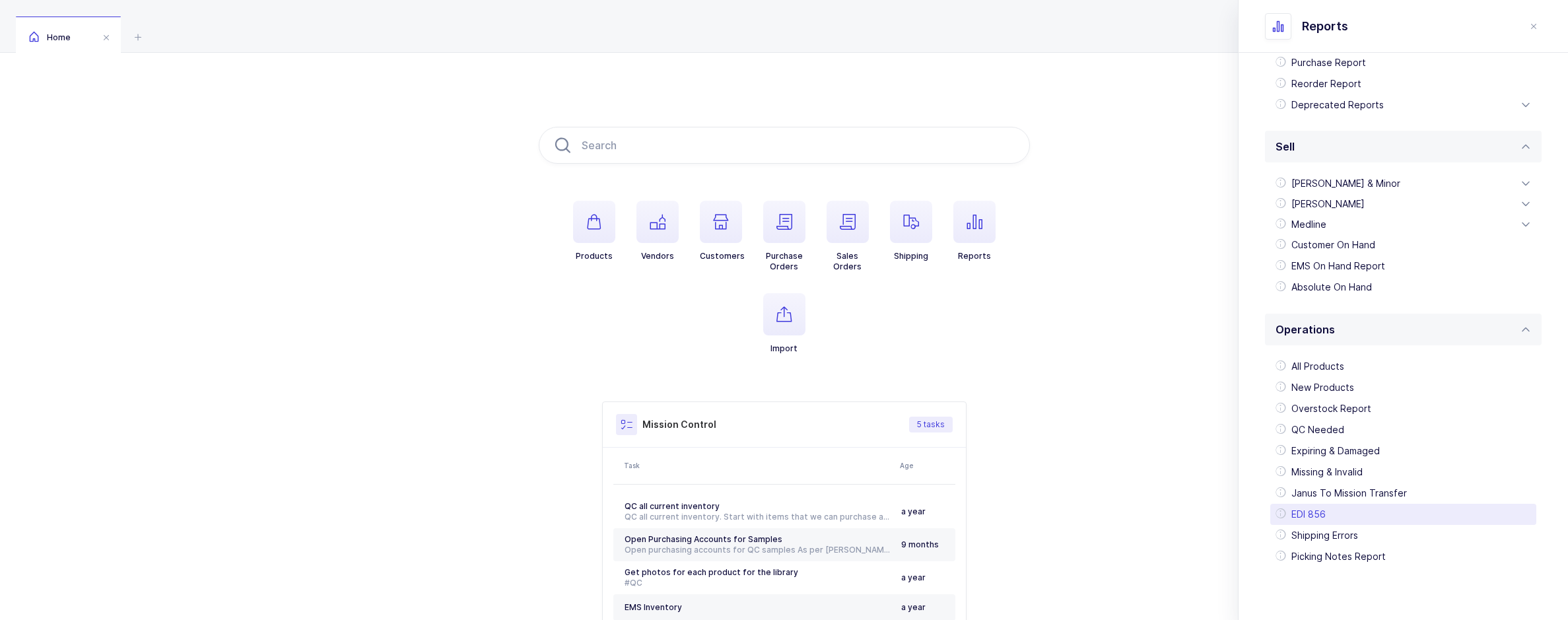
click at [1355, 512] on div "EDI 856" at bounding box center [1402, 514] width 266 height 21
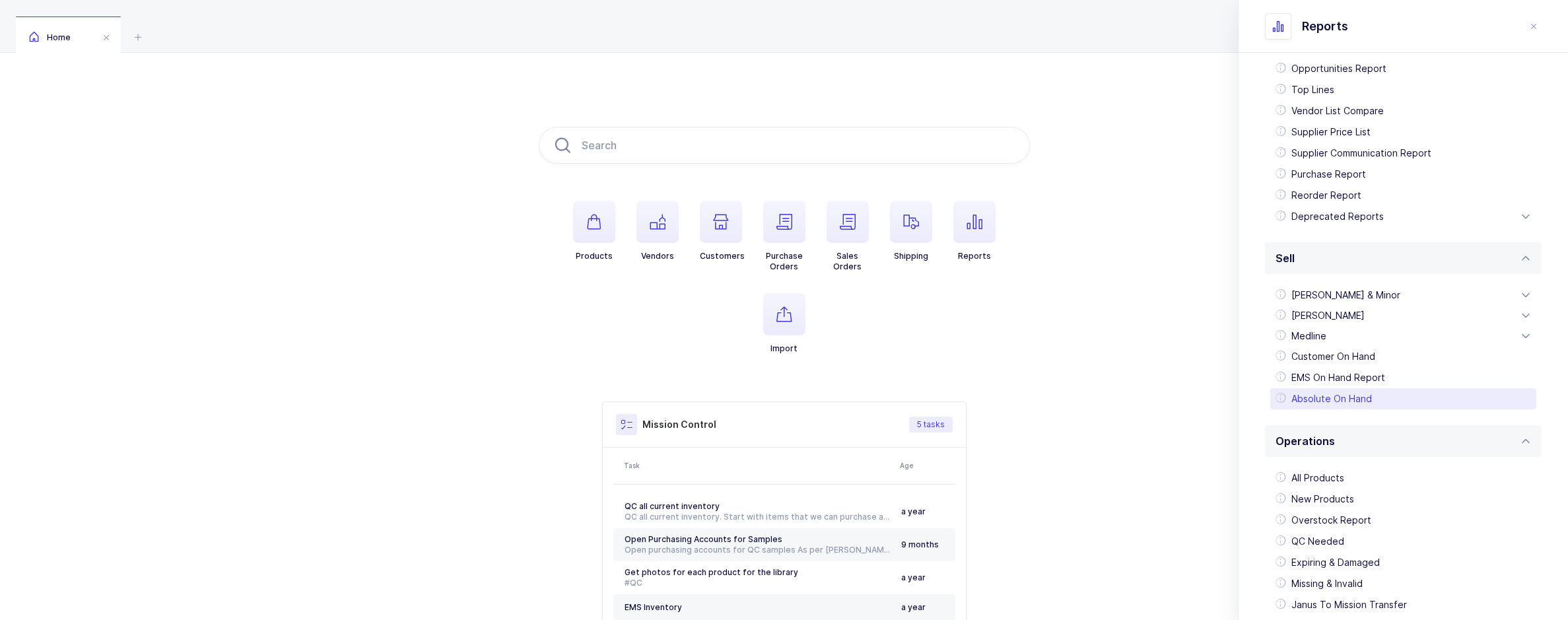
scroll to position [233, 0]
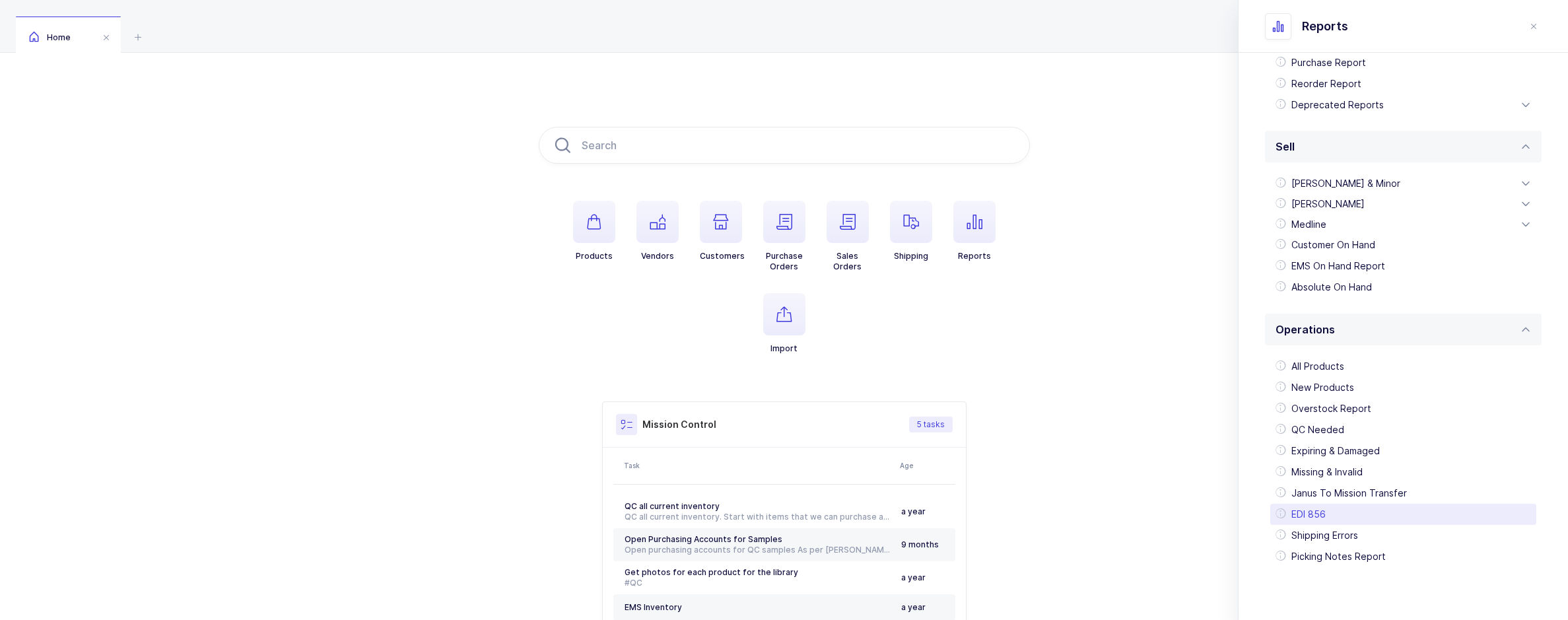
click at [1318, 522] on div "EDI 856" at bounding box center [1402, 514] width 266 height 21
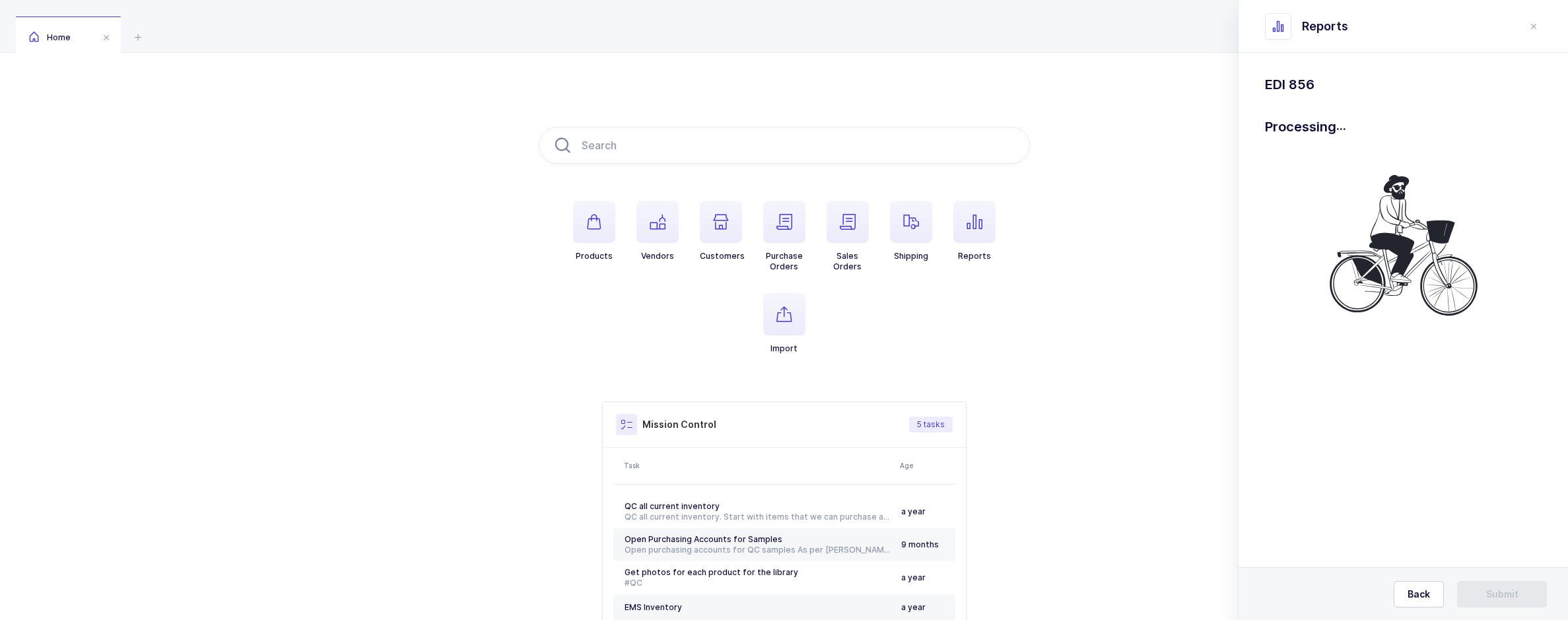
scroll to position [0, 0]
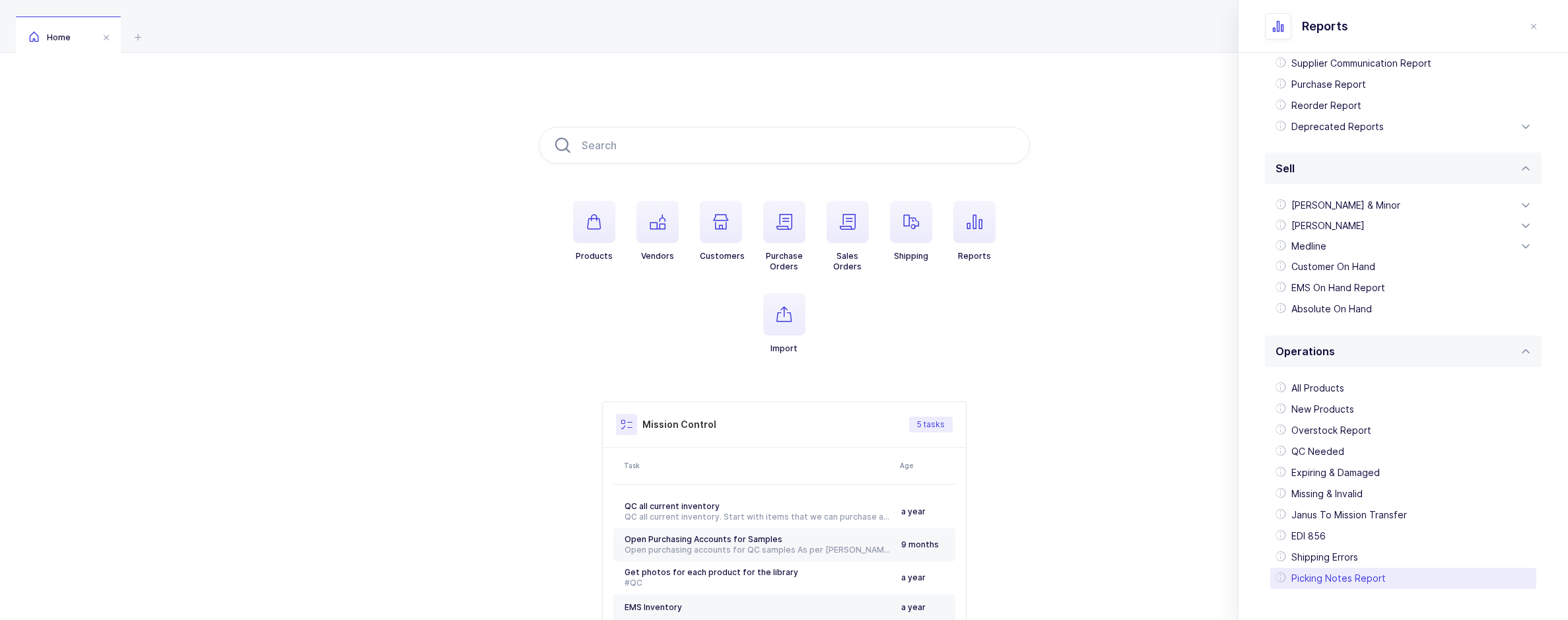
scroll to position [233, 0]
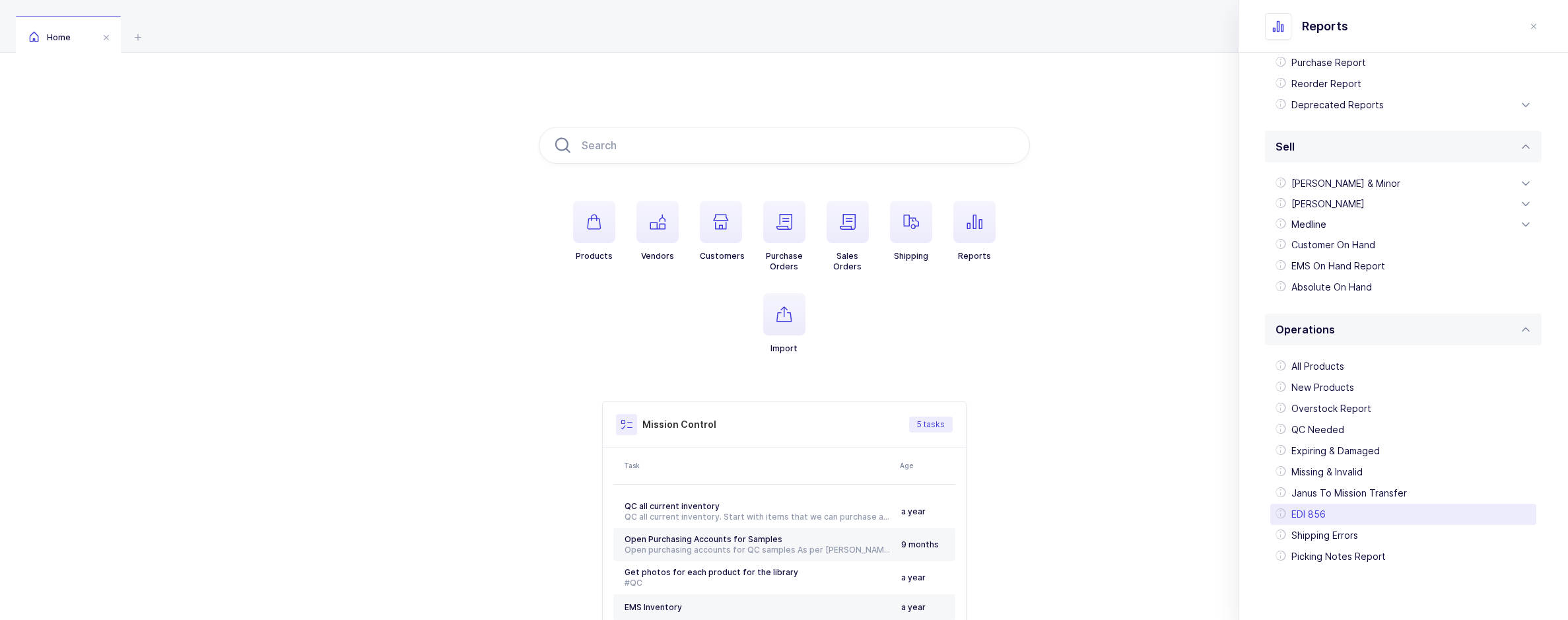
click at [1319, 506] on div "EDI 856" at bounding box center [1402, 514] width 266 height 21
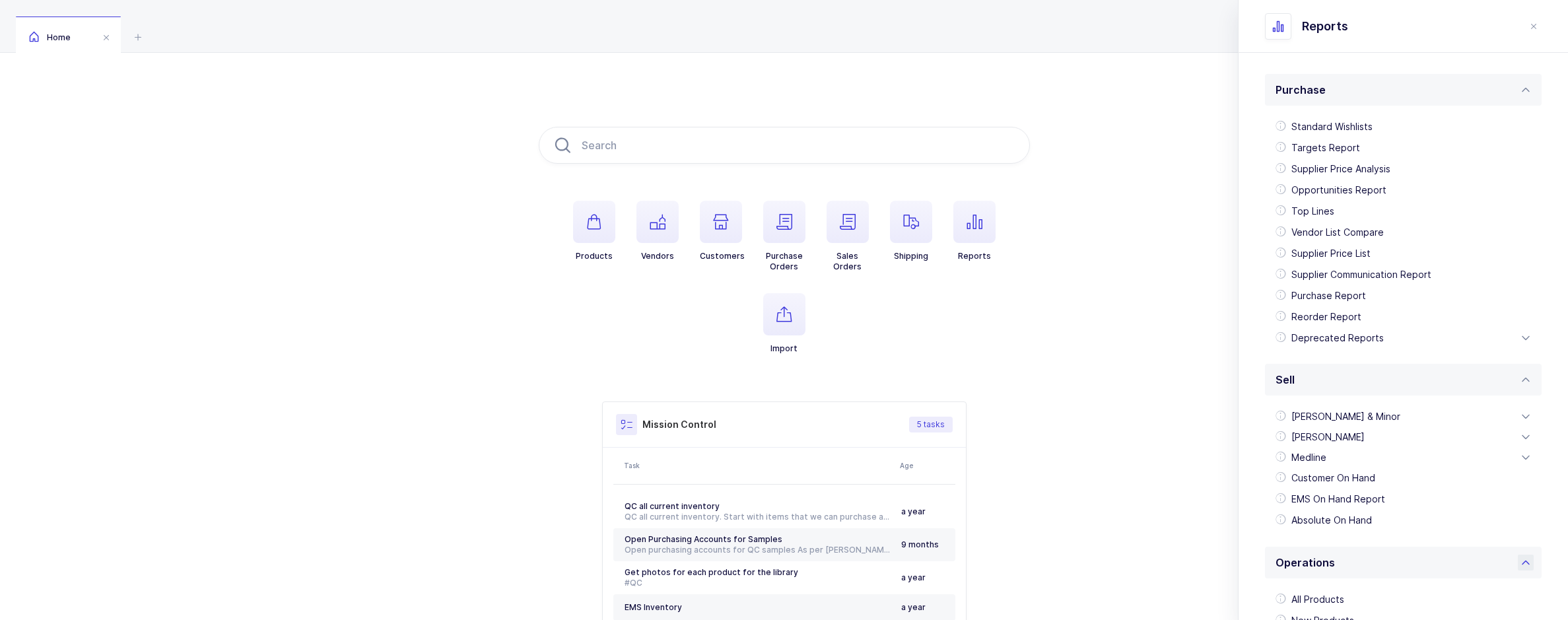
scroll to position [233, 0]
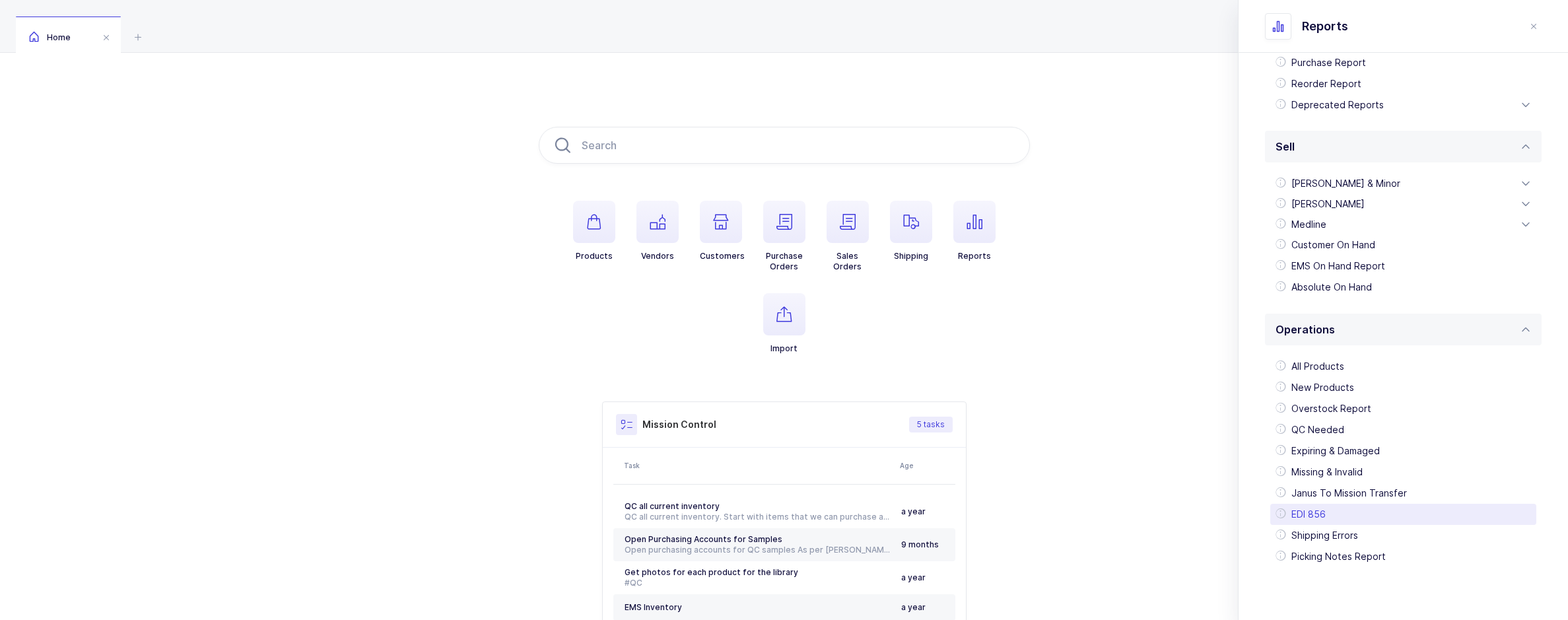
click at [1324, 522] on div "EDI 856" at bounding box center [1402, 514] width 266 height 21
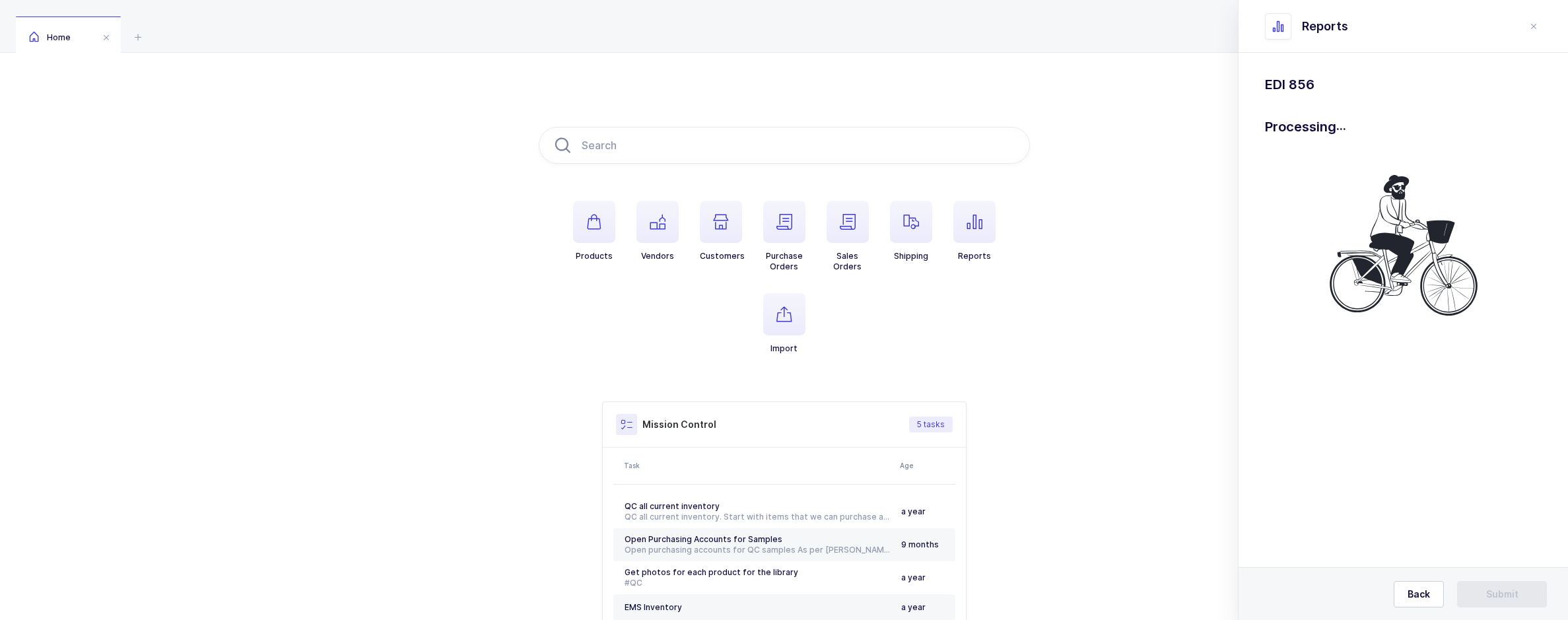
scroll to position [0, 0]
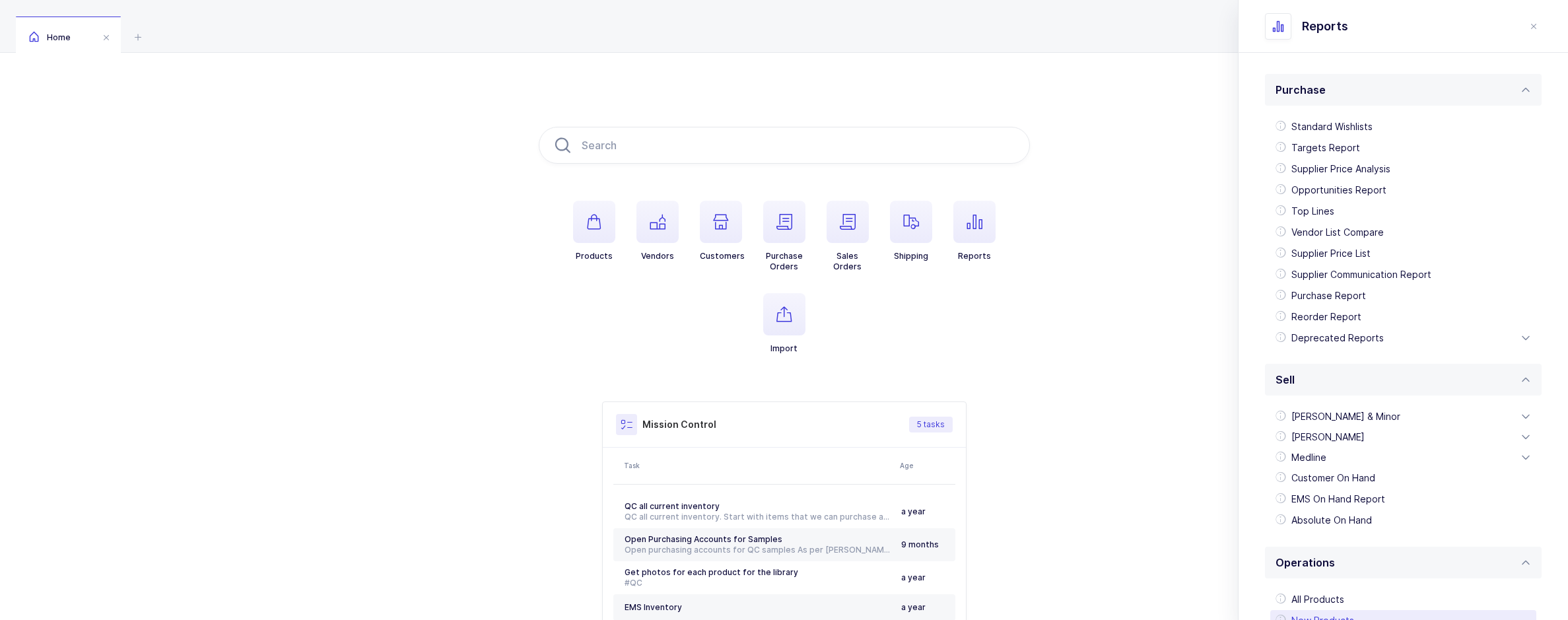
scroll to position [233, 0]
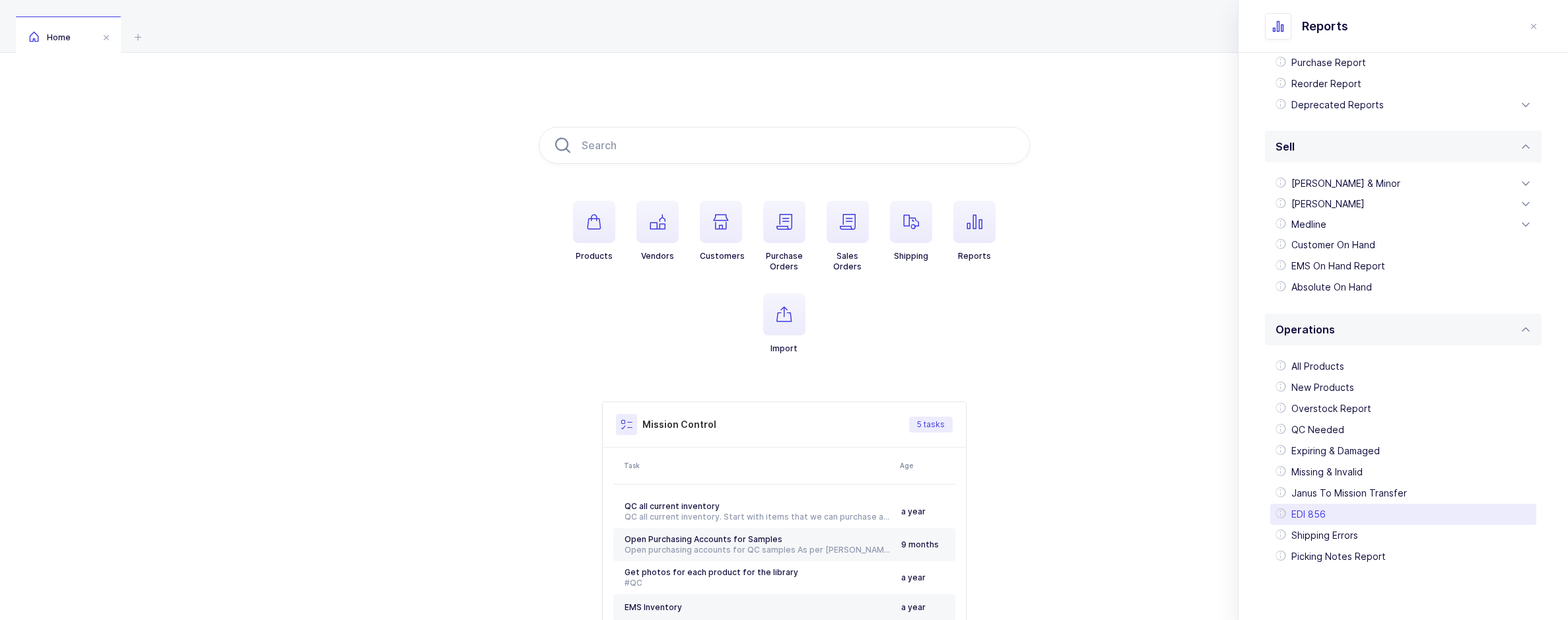
click at [1339, 511] on div "EDI 856" at bounding box center [1402, 514] width 266 height 21
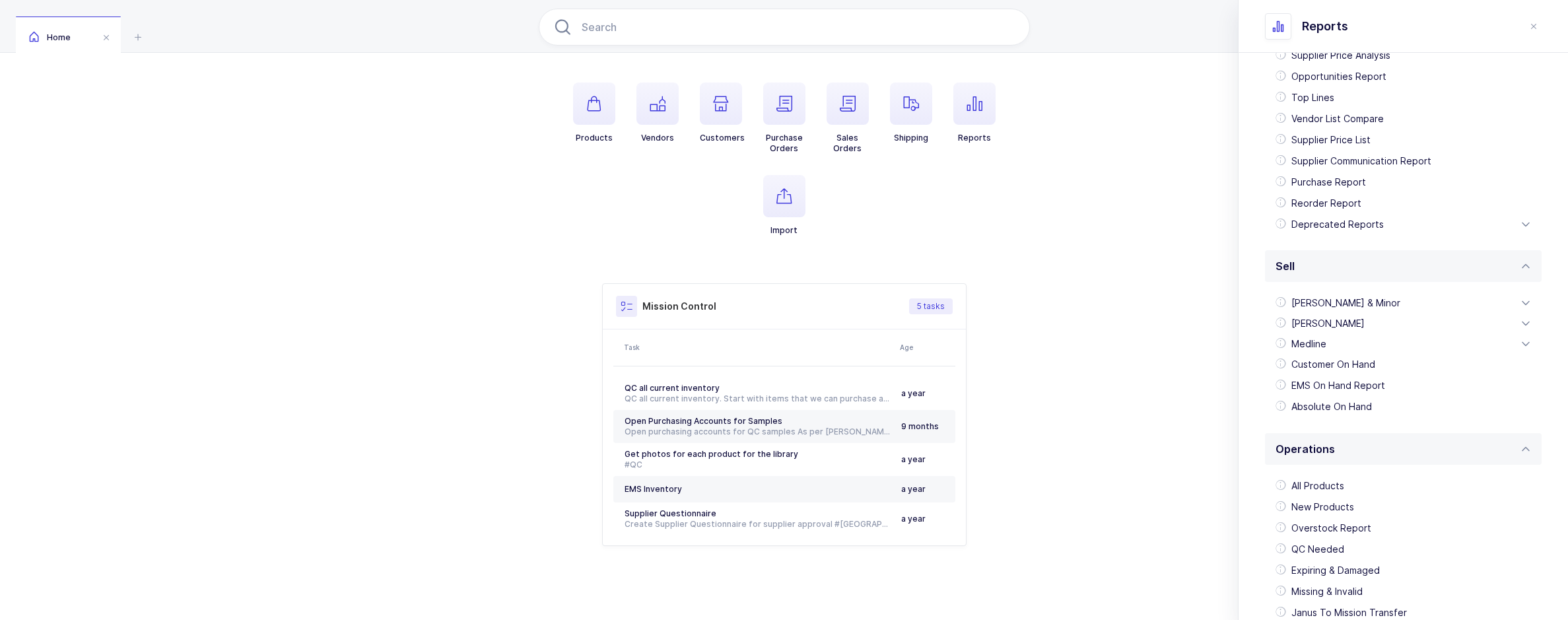
scroll to position [233, 0]
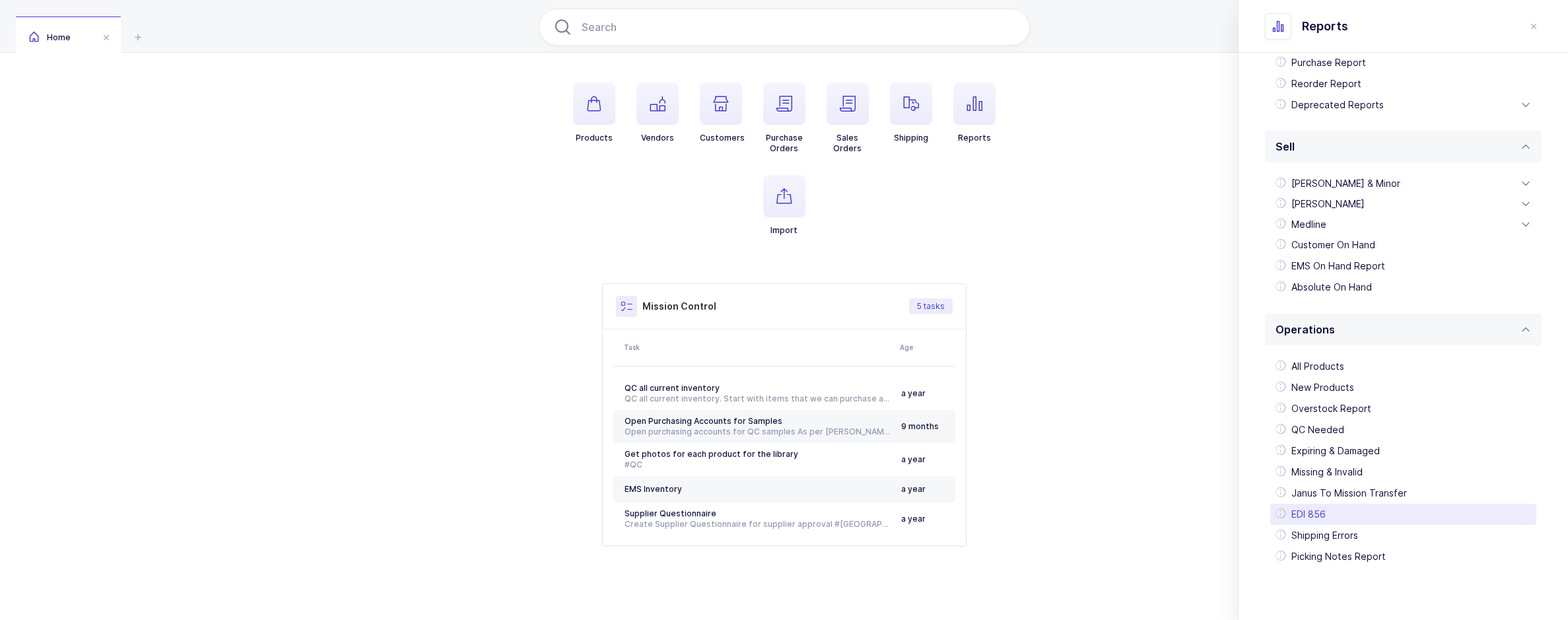
click at [1321, 506] on div "EDI 856" at bounding box center [1402, 514] width 266 height 21
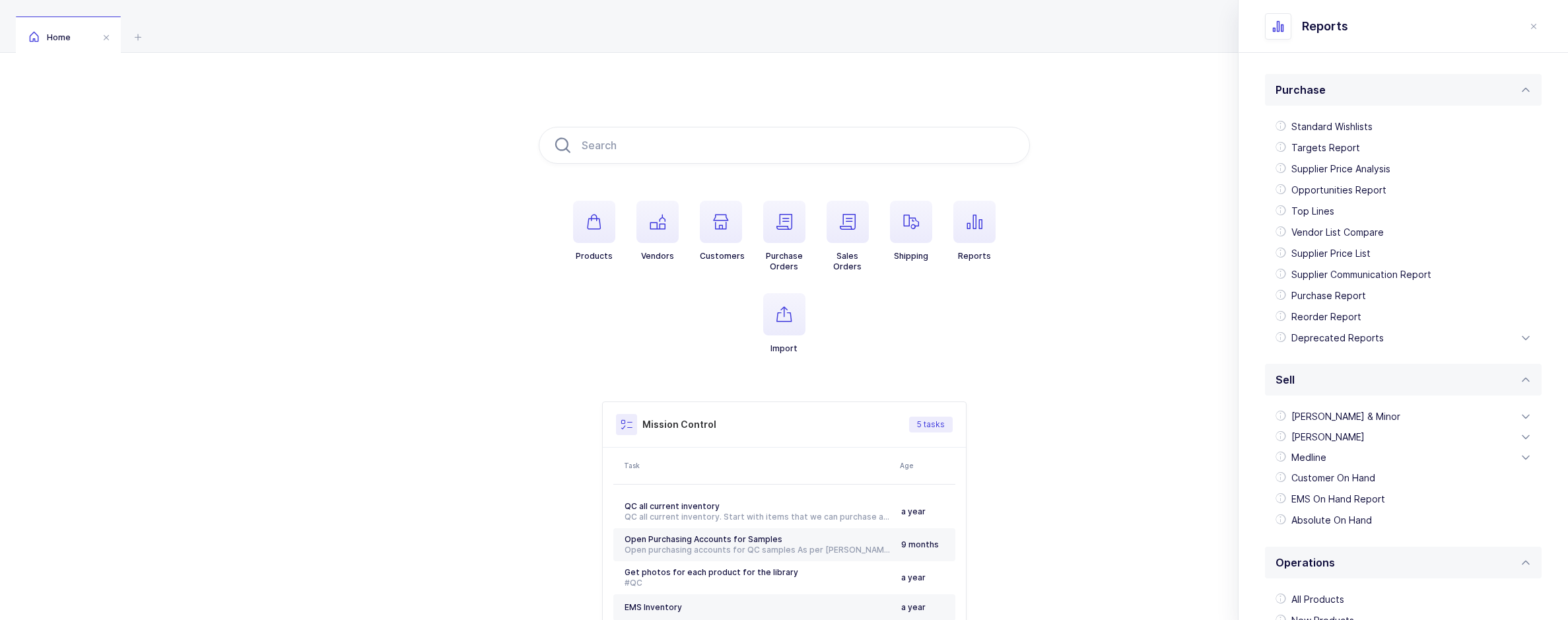
scroll to position [233, 0]
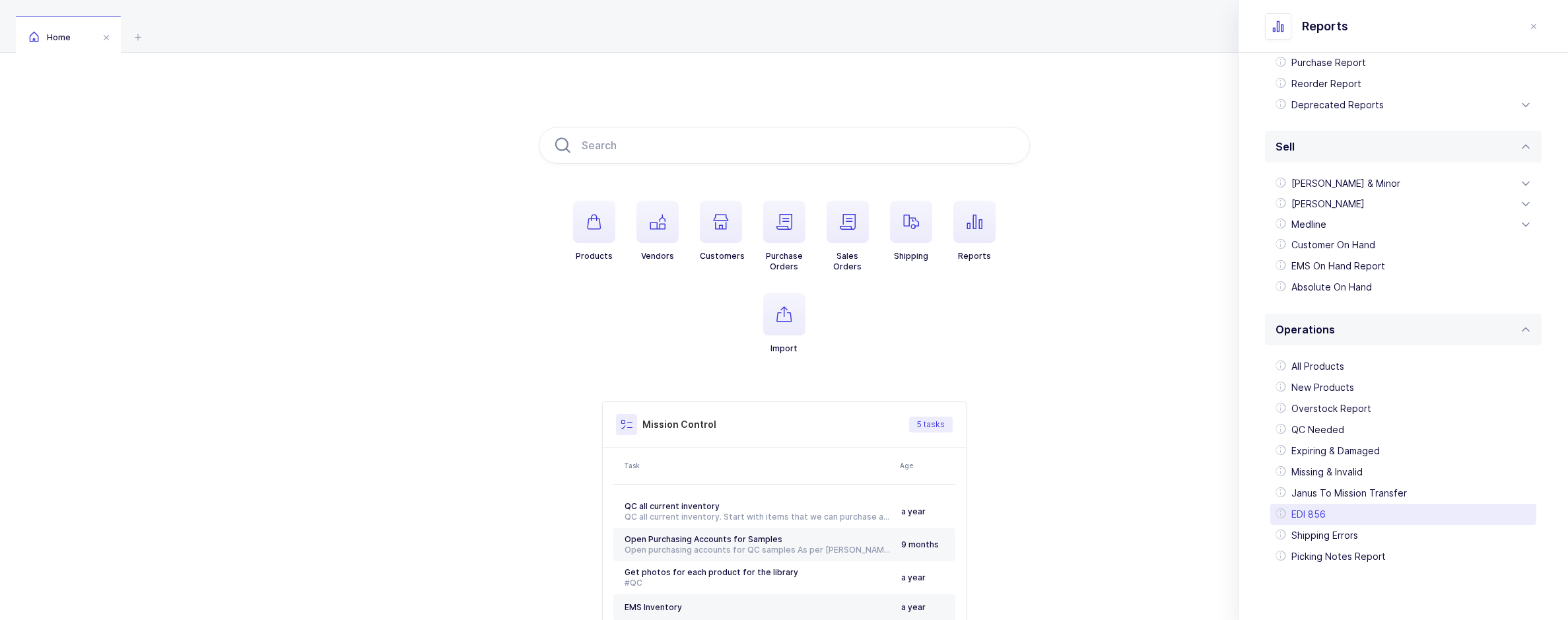
click at [1349, 515] on div "EDI 856" at bounding box center [1402, 514] width 266 height 21
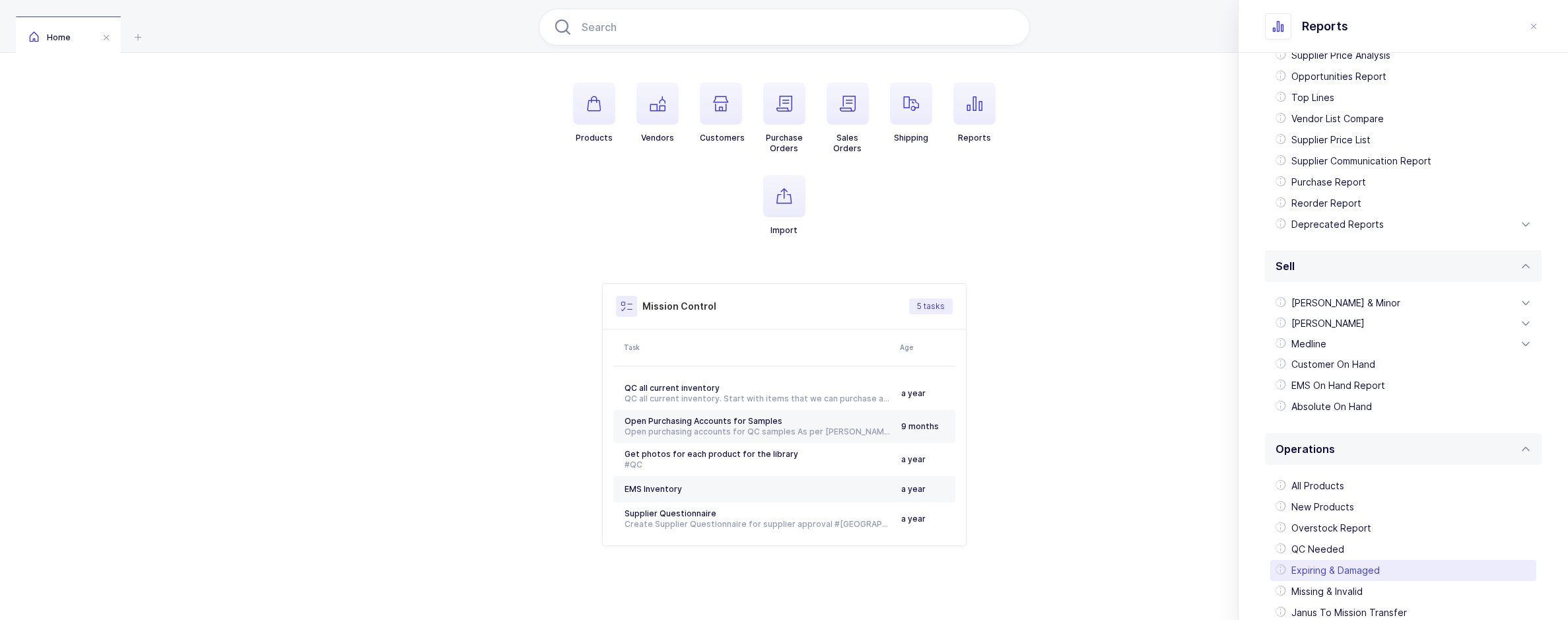
scroll to position [233, 0]
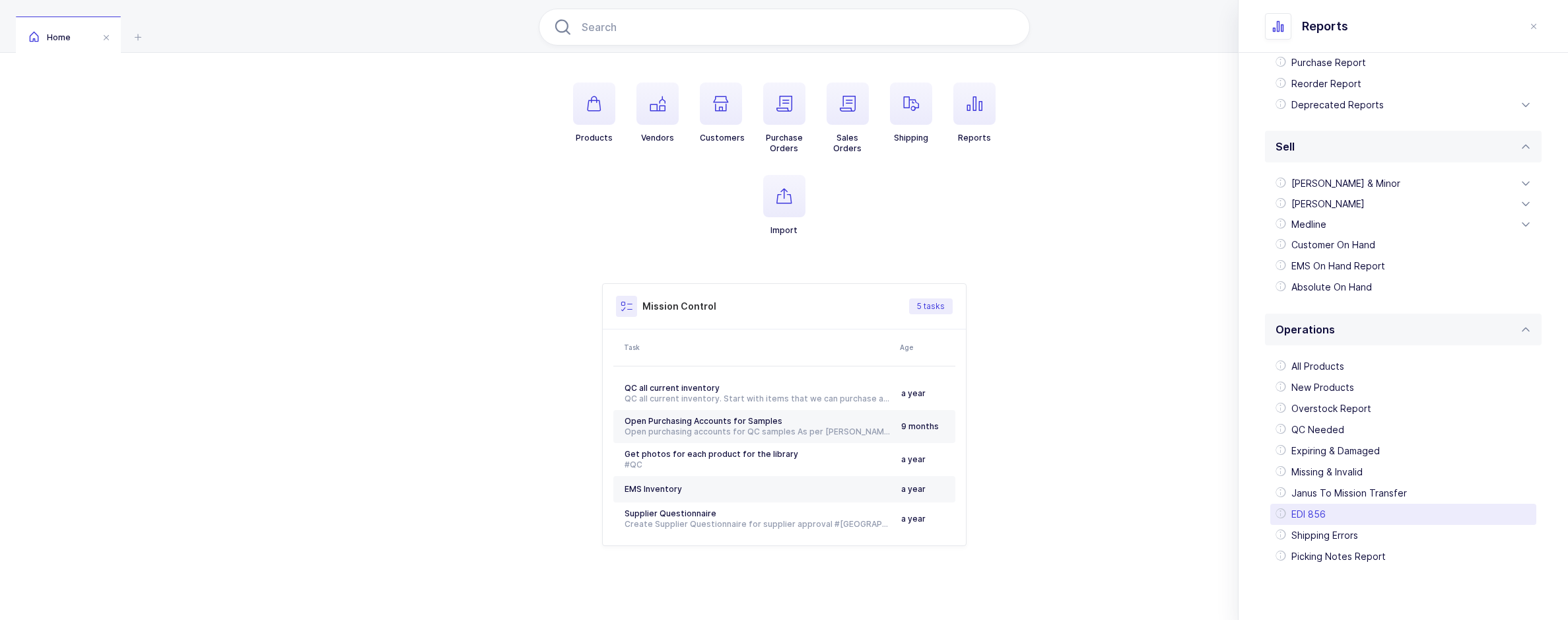
click at [1312, 518] on div "EDI 856" at bounding box center [1402, 514] width 266 height 21
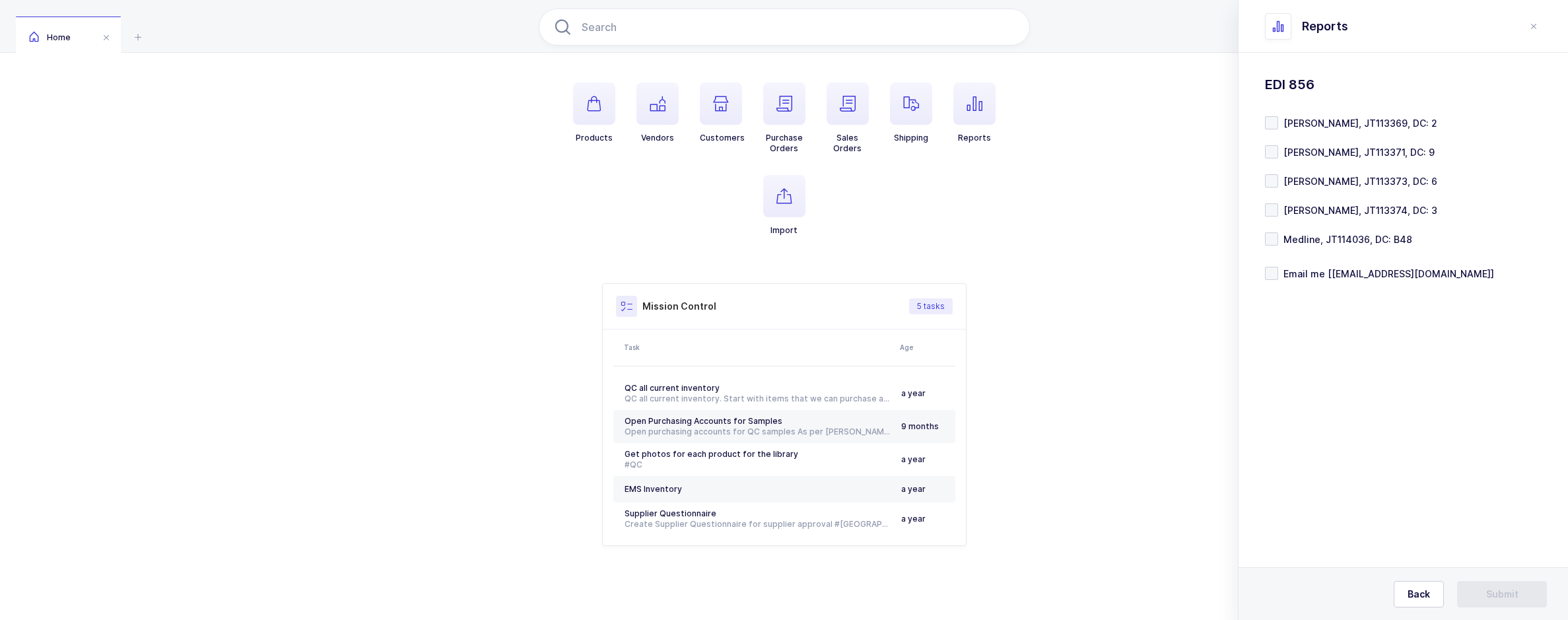
click at [468, 577] on div "Products Vendors Customers Purchase Orders Sales Orders Shipping Reports Import…" at bounding box center [784, 277] width 1568 height 686
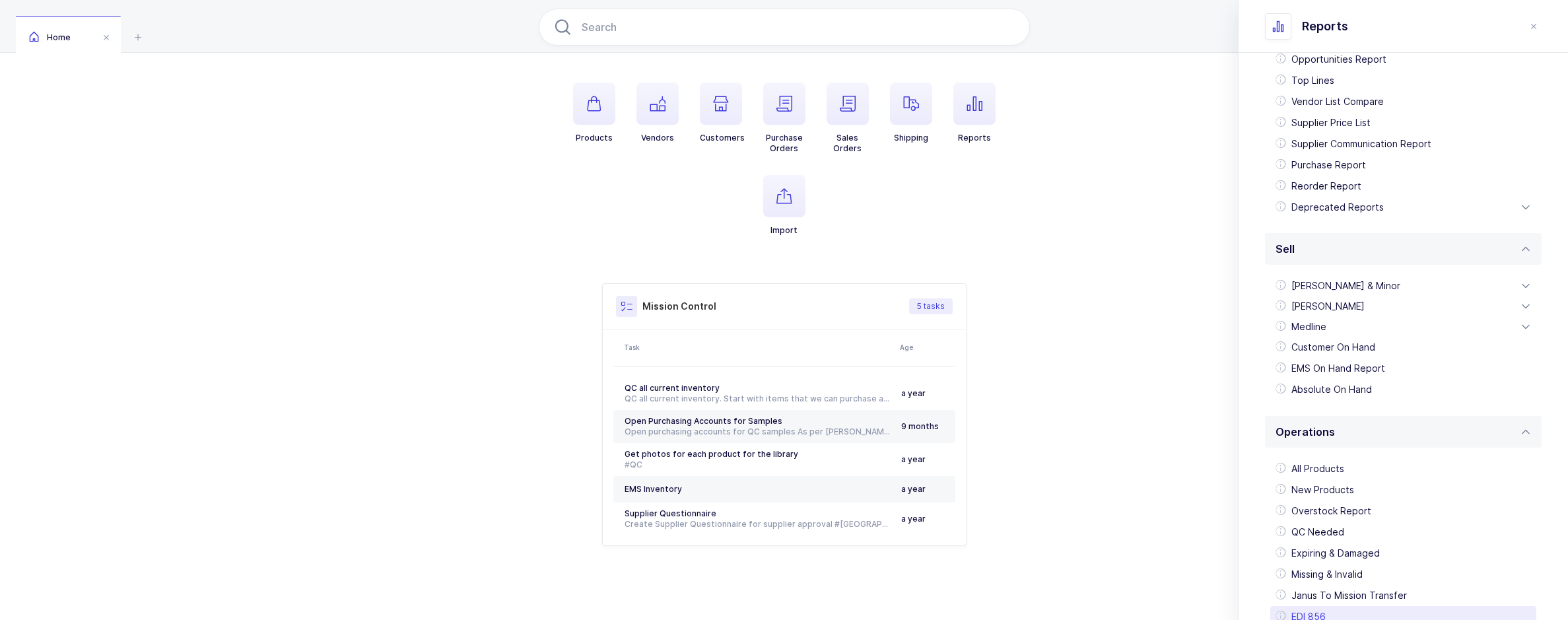
scroll to position [233, 0]
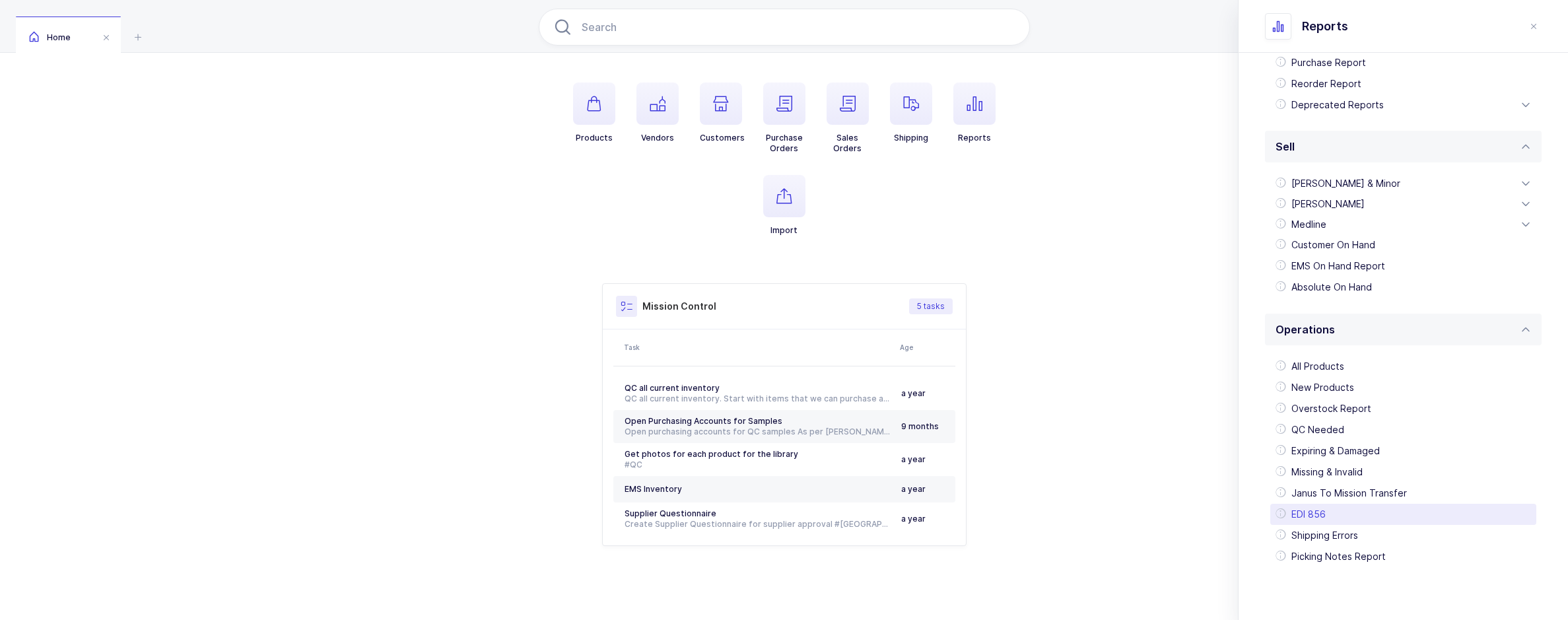
click at [1362, 522] on div "EDI 856" at bounding box center [1402, 514] width 266 height 21
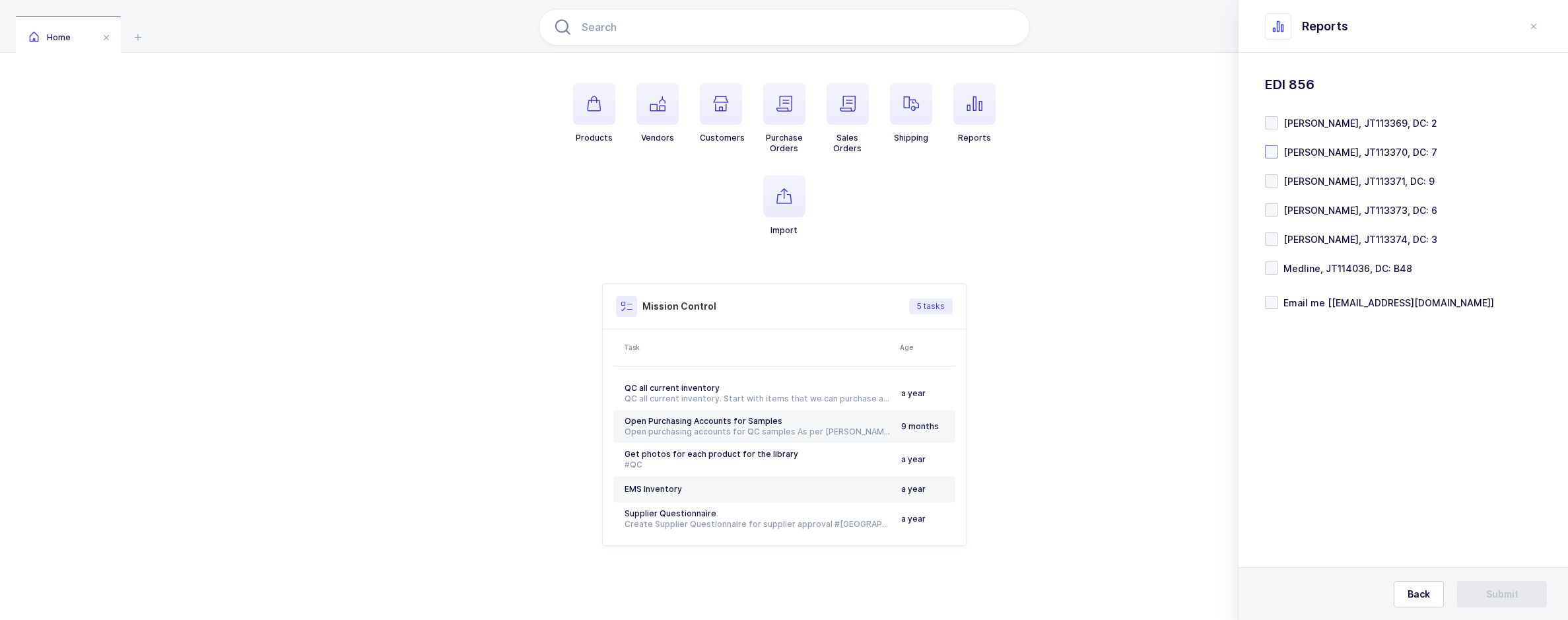
click at [1361, 153] on span "Henry Schein, JT113370, DC: 7" at bounding box center [1357, 152] width 159 height 13
click at [1278, 146] on input "Henry Schein, JT113370, DC: 7" at bounding box center [1278, 146] width 0 height 0
click at [1504, 591] on span "Submit" at bounding box center [1502, 594] width 32 height 14
